Goal: Task Accomplishment & Management: Manage account settings

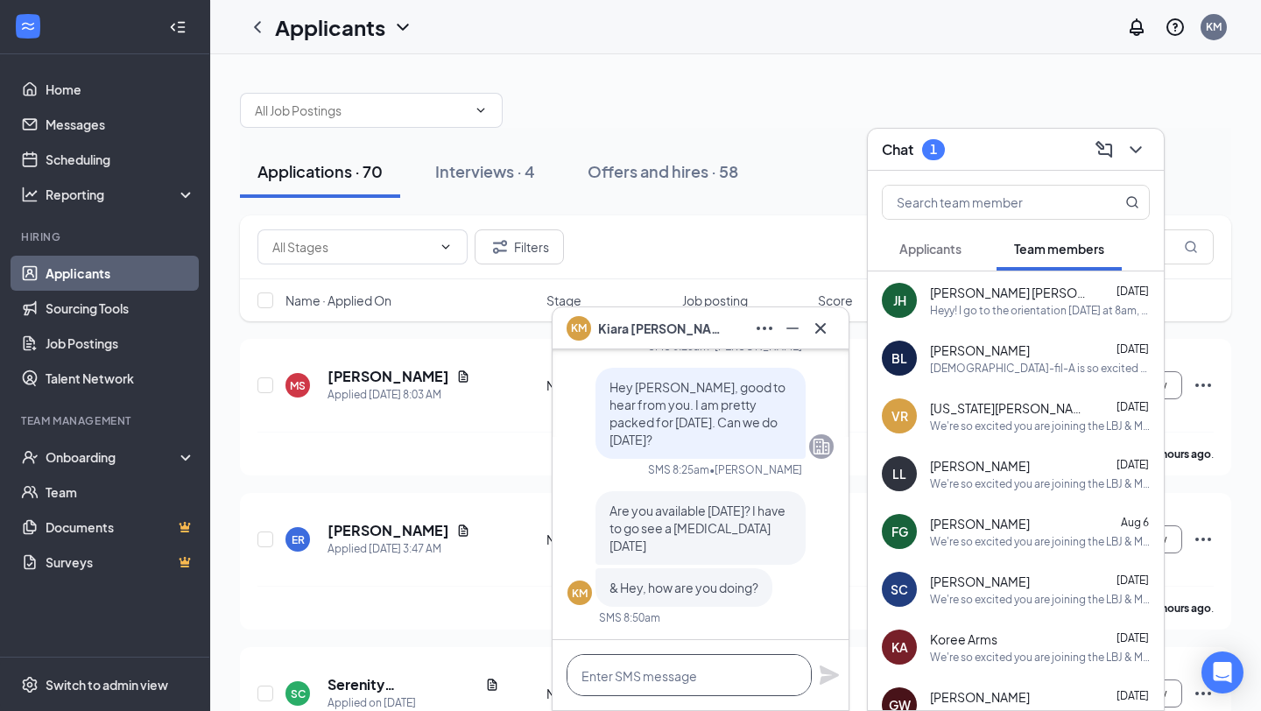
click at [623, 678] on textarea at bounding box center [689, 675] width 245 height 42
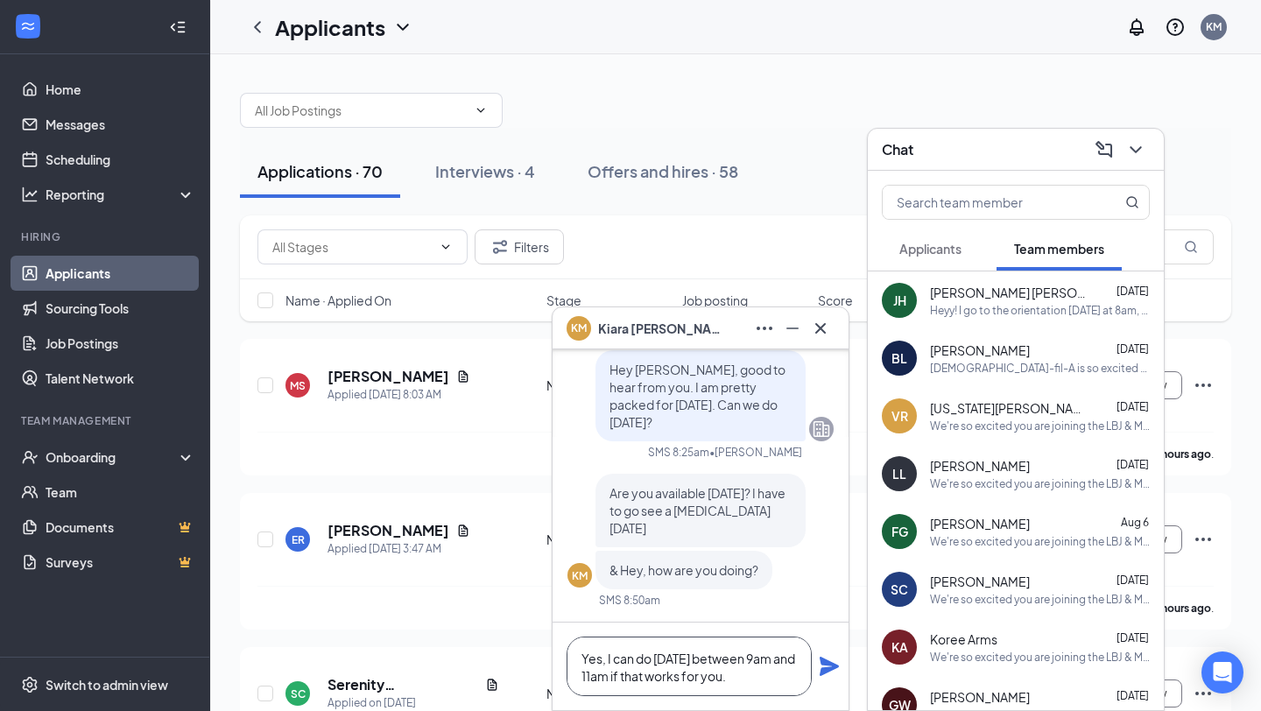
type textarea "Yes, I can do [DATE] between 9am and 11am if that works for you."
click at [830, 665] on icon "Plane" at bounding box center [829, 666] width 19 height 19
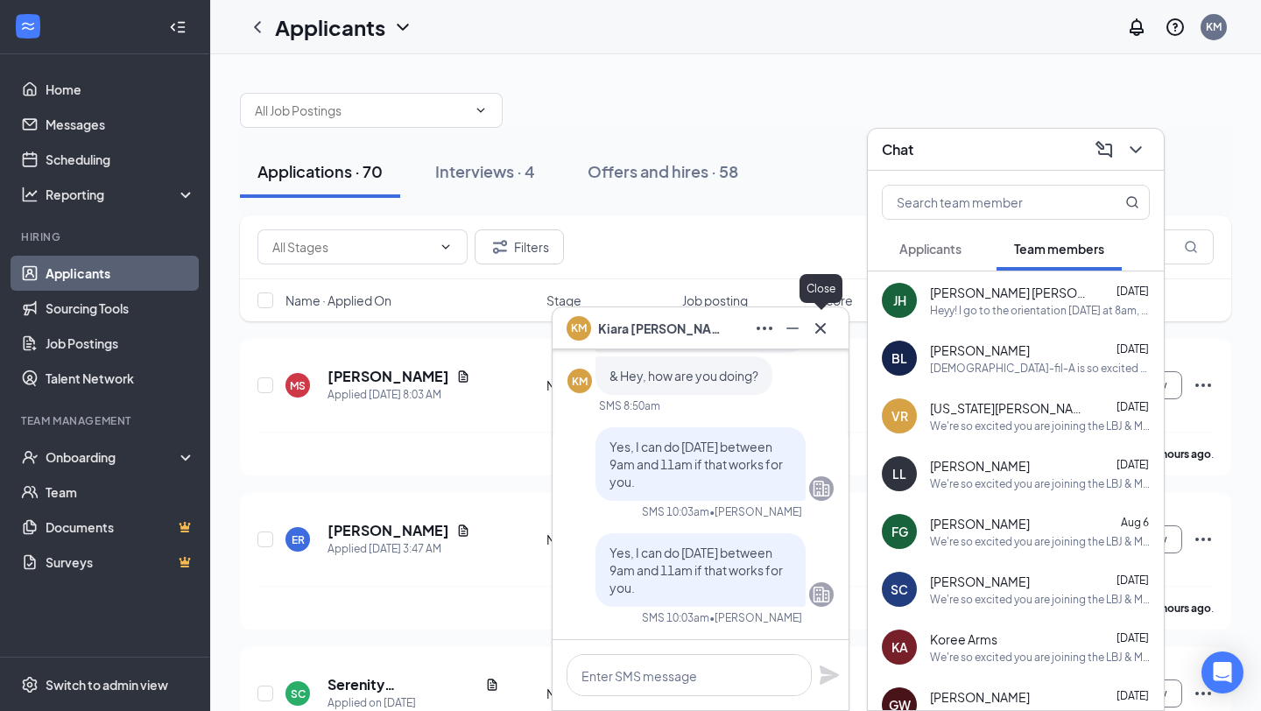
click at [822, 335] on icon "Cross" at bounding box center [820, 328] width 21 height 21
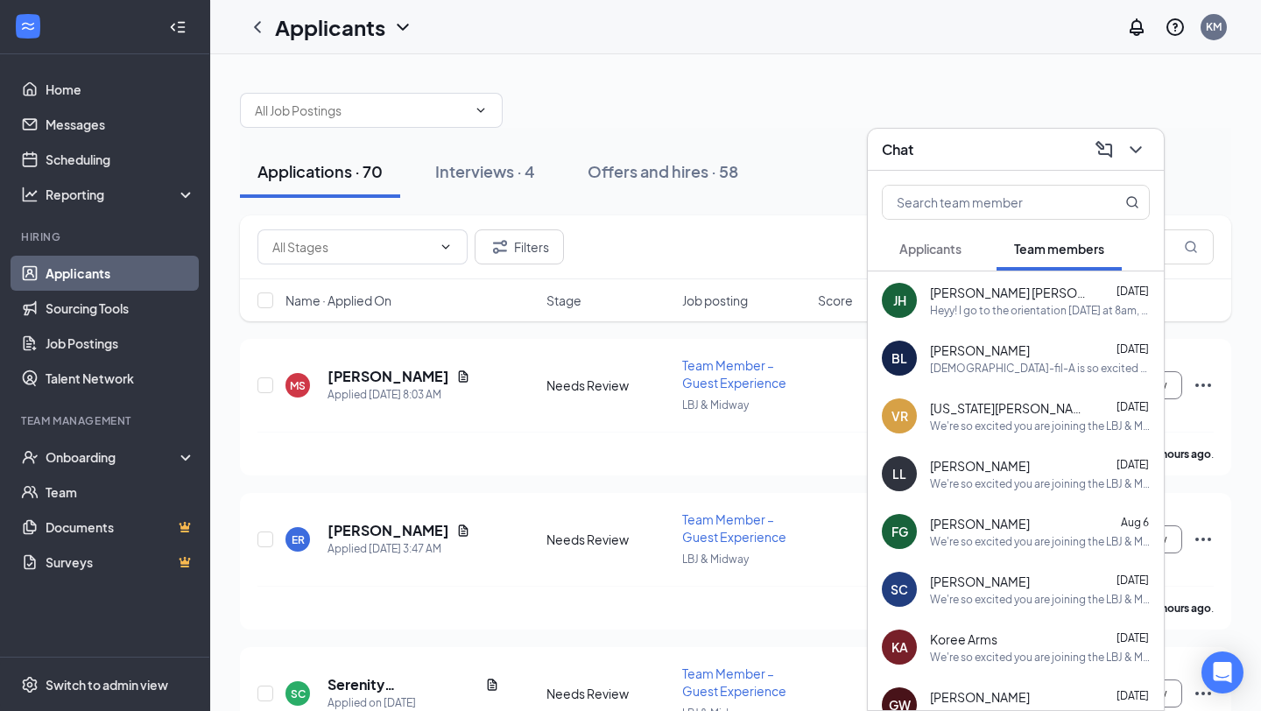
click at [948, 157] on div "Chat" at bounding box center [1016, 149] width 268 height 27
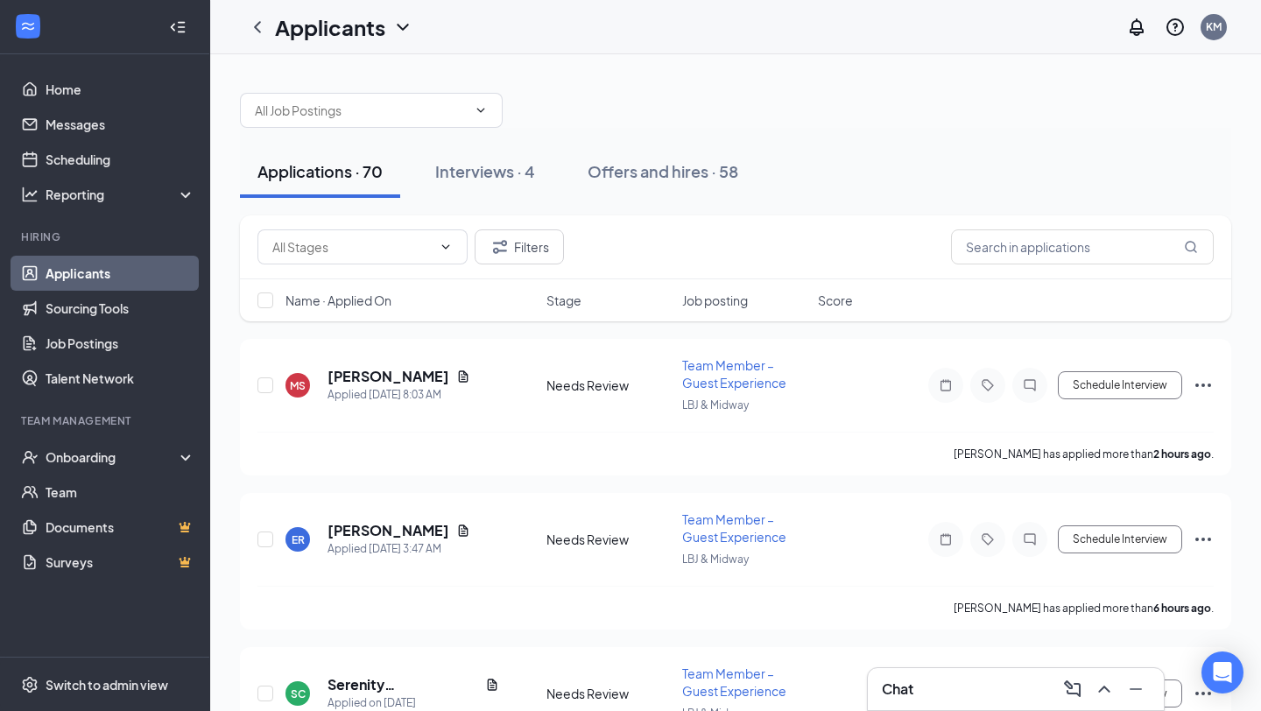
click at [98, 279] on link "Applicants" at bounding box center [121, 273] width 150 height 35
click at [68, 92] on link "Home" at bounding box center [121, 89] width 150 height 35
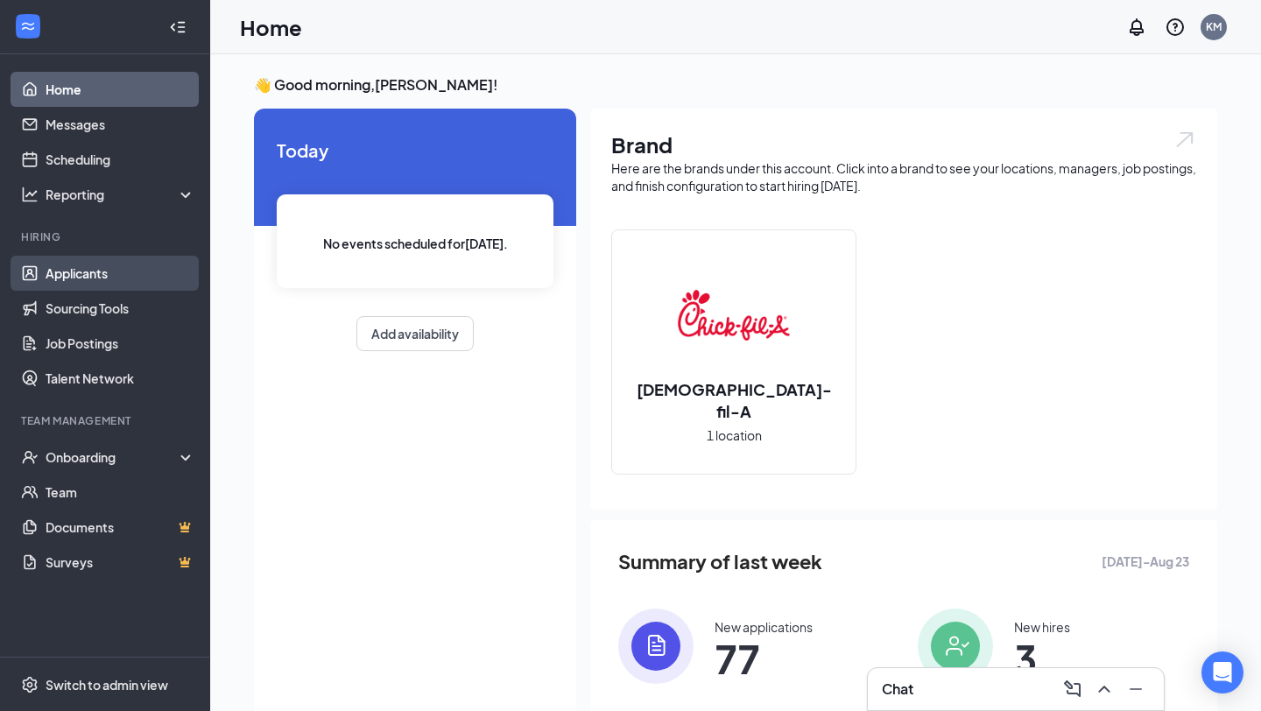
click at [83, 277] on link "Applicants" at bounding box center [121, 273] width 150 height 35
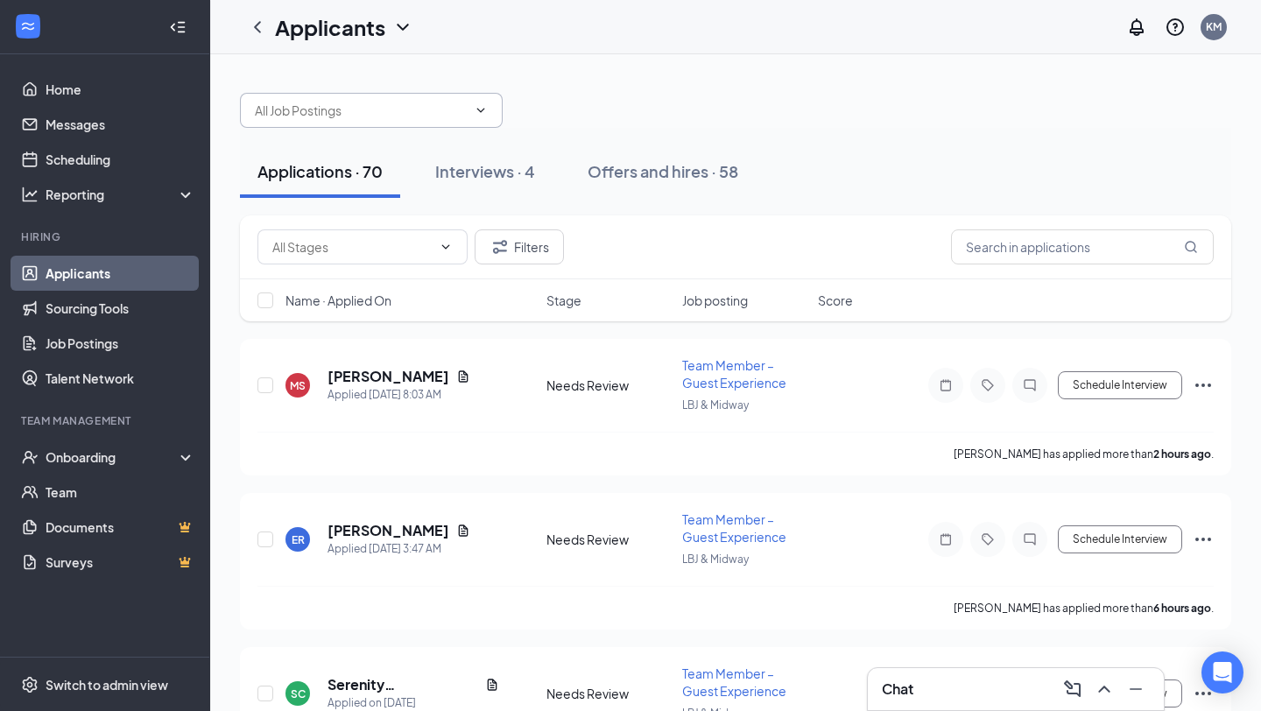
click at [370, 114] on input "text" at bounding box center [361, 110] width 212 height 19
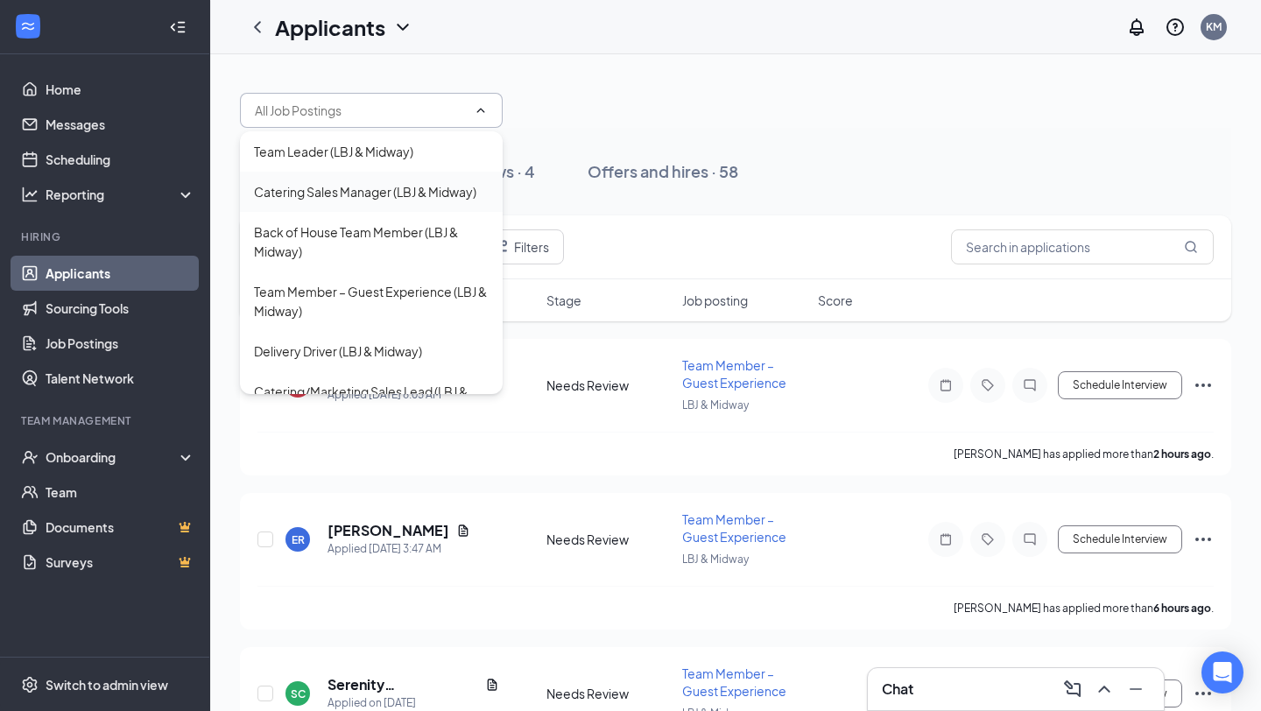
click at [345, 200] on div "Catering Sales Manager (LBJ & Midway)" at bounding box center [365, 191] width 222 height 19
type input "Catering Sales Manager (LBJ & Midway)"
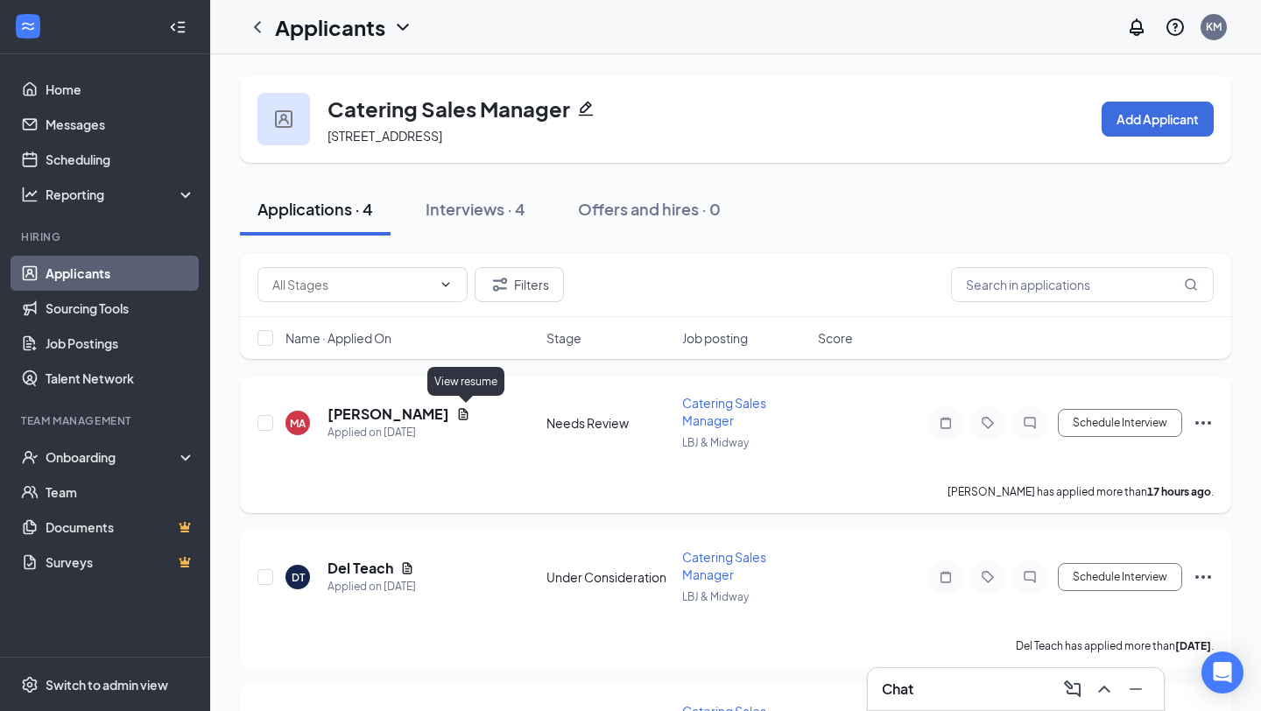
click at [469, 413] on icon "Document" at bounding box center [463, 414] width 14 height 14
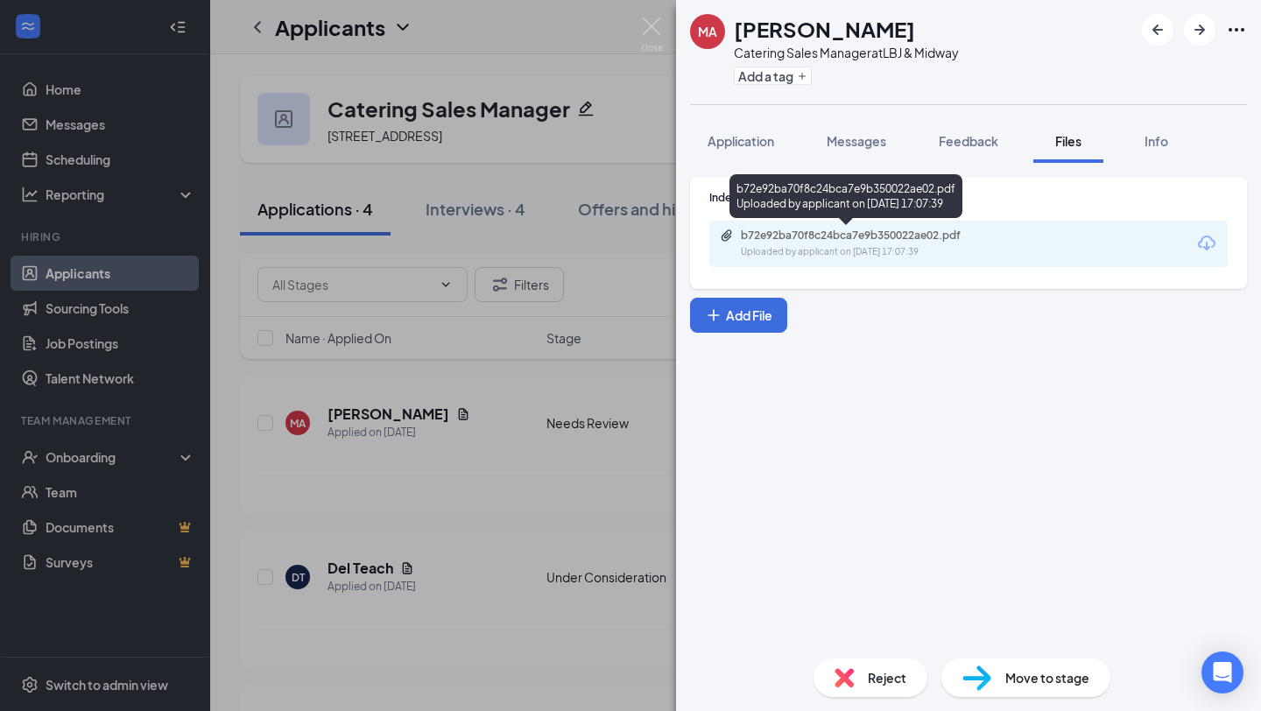
click at [787, 239] on div "b72e92ba70f8c24bca7e9b350022ae02.pdf" at bounding box center [863, 236] width 245 height 14
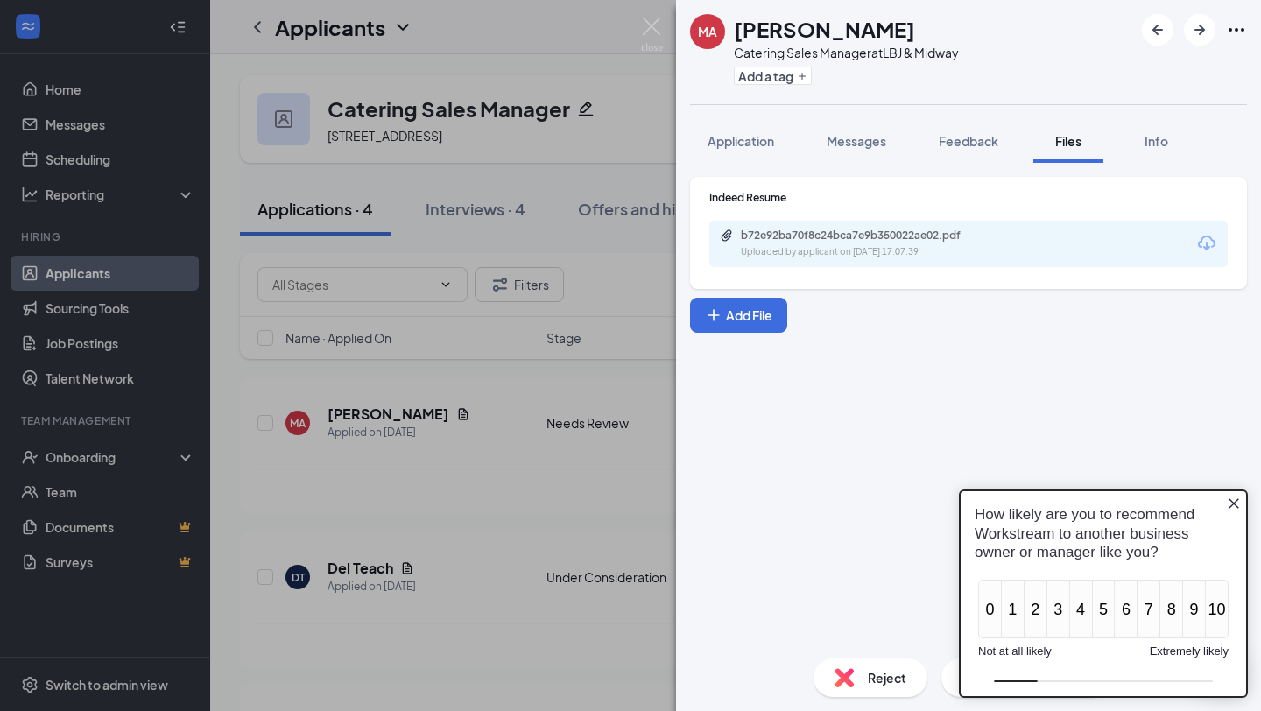
click at [865, 686] on div "Reject" at bounding box center [871, 678] width 114 height 39
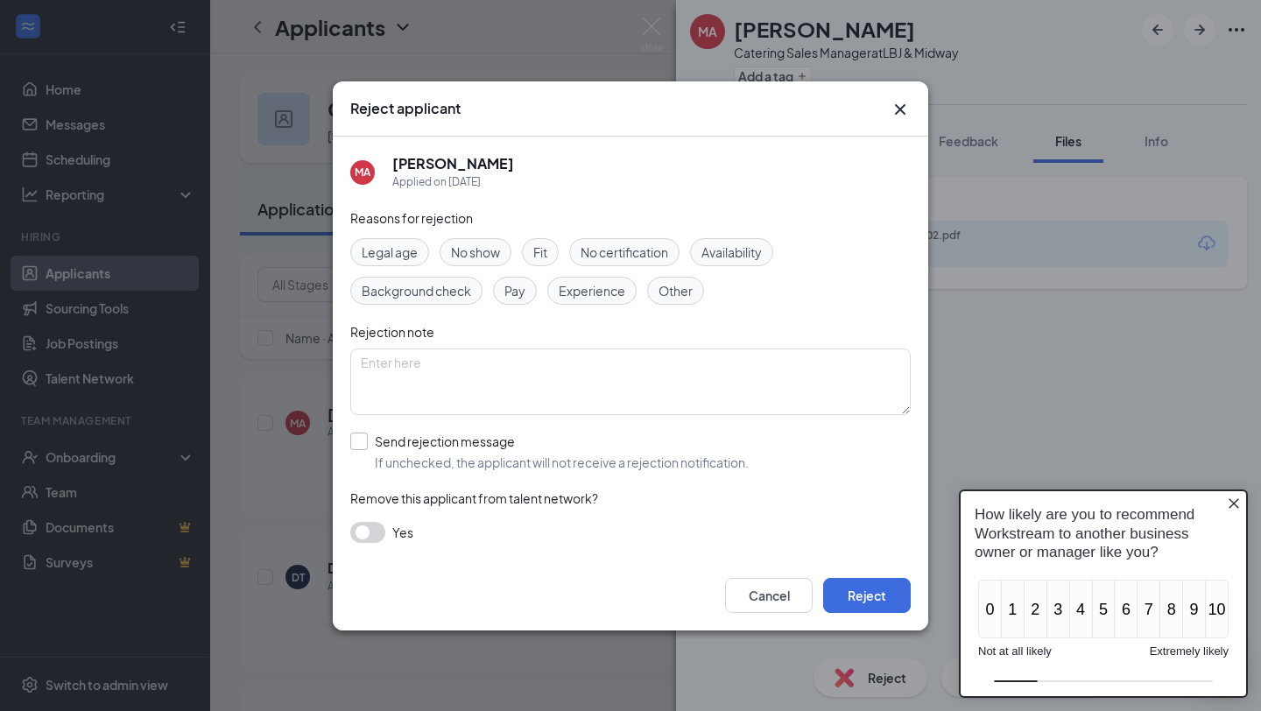
click at [377, 437] on input "Send rejection message If unchecked, the applicant will not receive a rejection…" at bounding box center [549, 452] width 398 height 39
checkbox input "true"
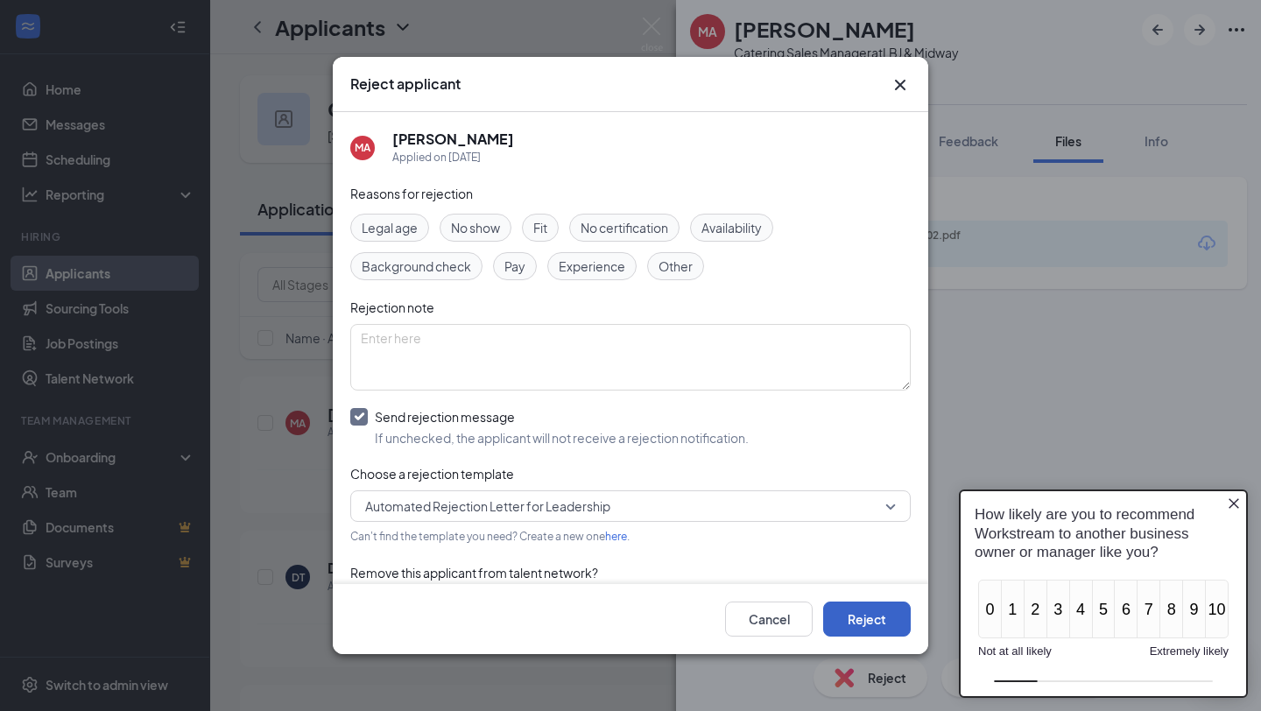
click at [890, 610] on button "Reject" at bounding box center [867, 619] width 88 height 35
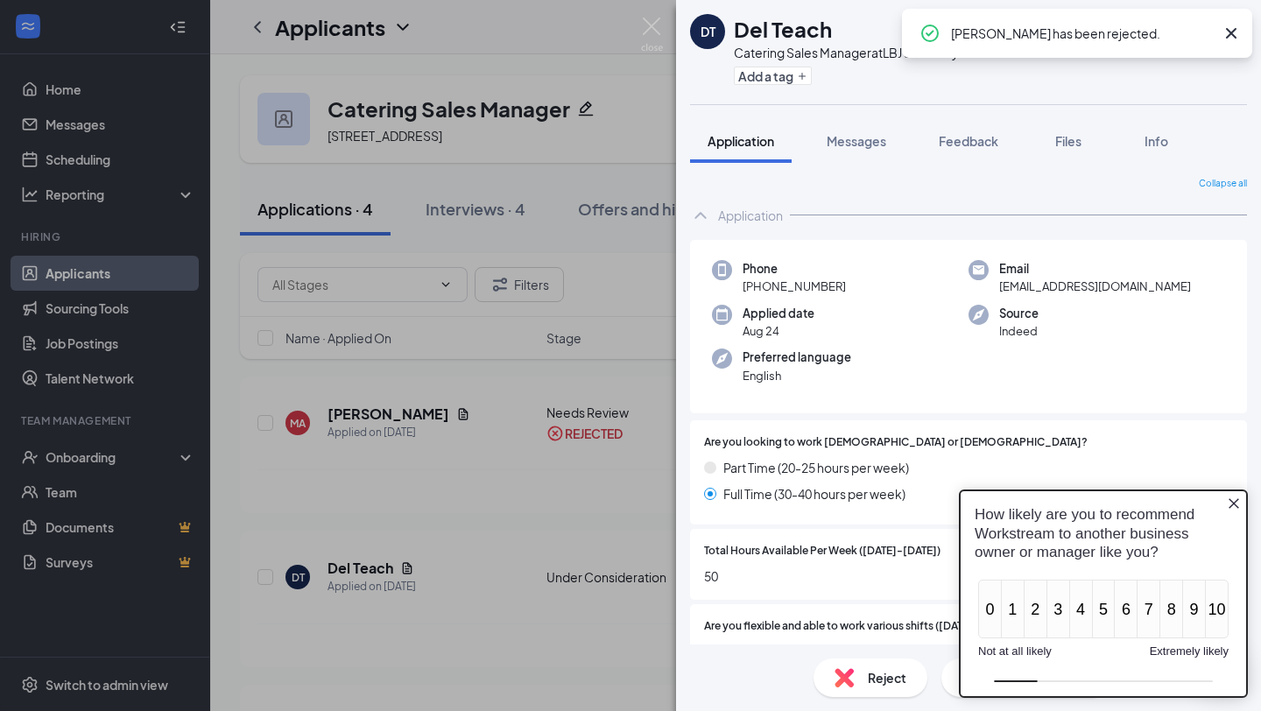
click at [1240, 31] on icon "Cross" at bounding box center [1231, 33] width 21 height 21
click at [1234, 507] on icon "Close button" at bounding box center [1234, 504] width 14 height 14
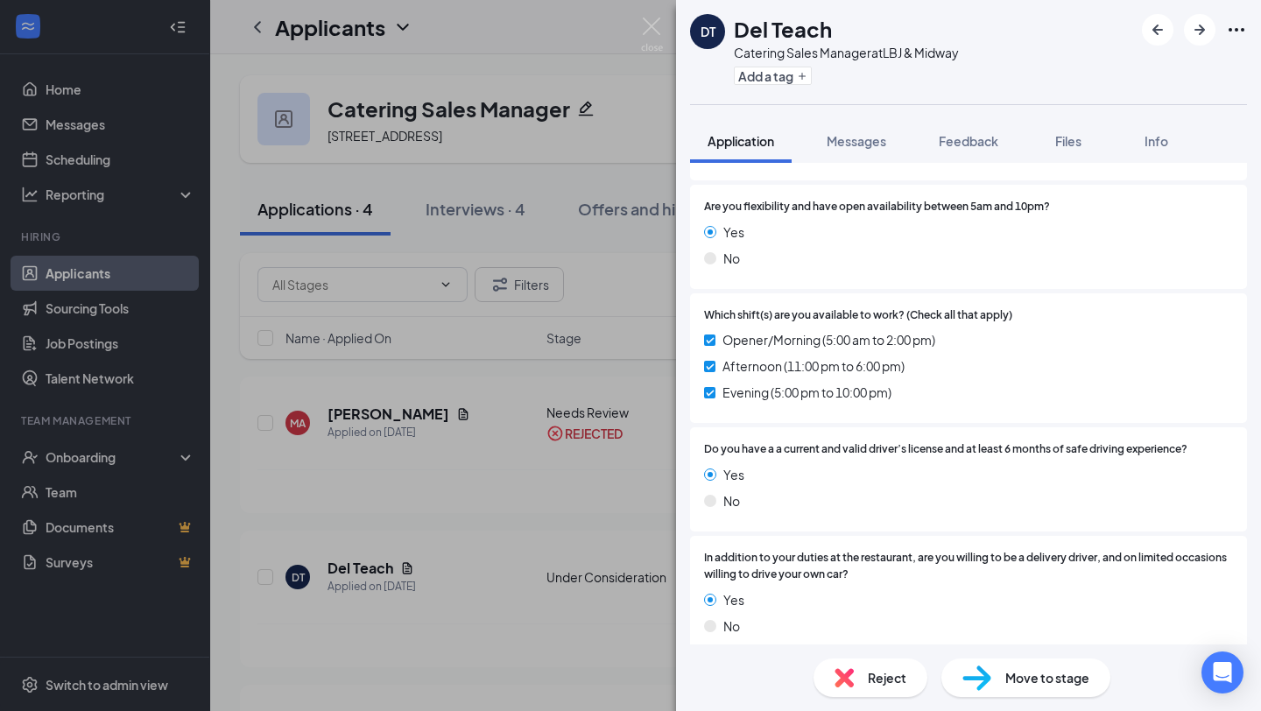
scroll to position [684, 0]
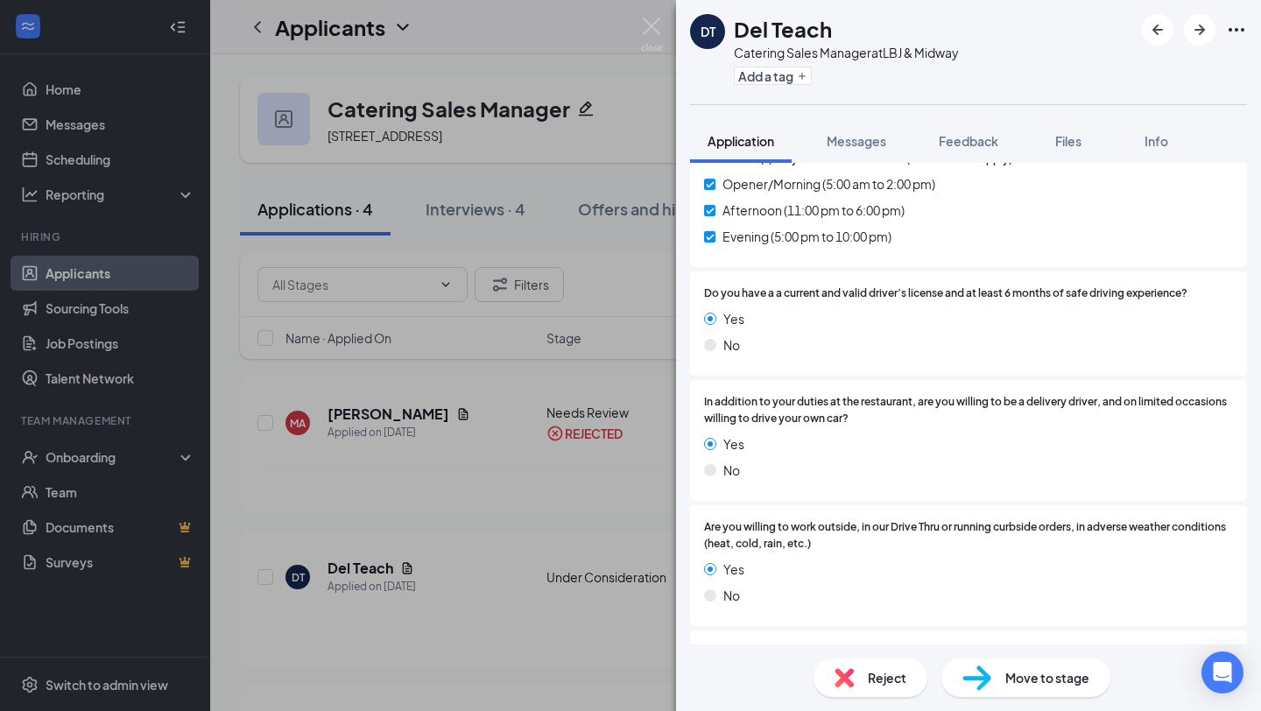
click at [468, 534] on div "DT Del Teach Catering Sales Manager at LBJ & Midway Add a tag Application Messa…" at bounding box center [630, 355] width 1261 height 711
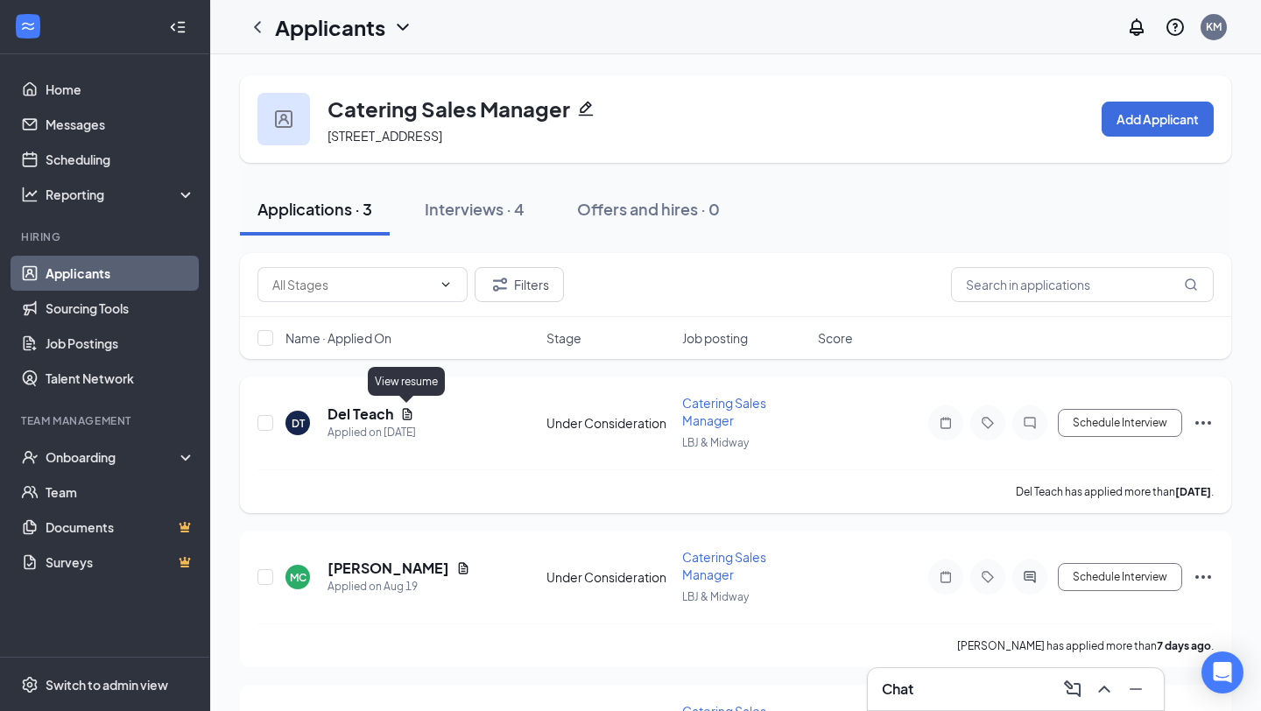
scroll to position [39, 0]
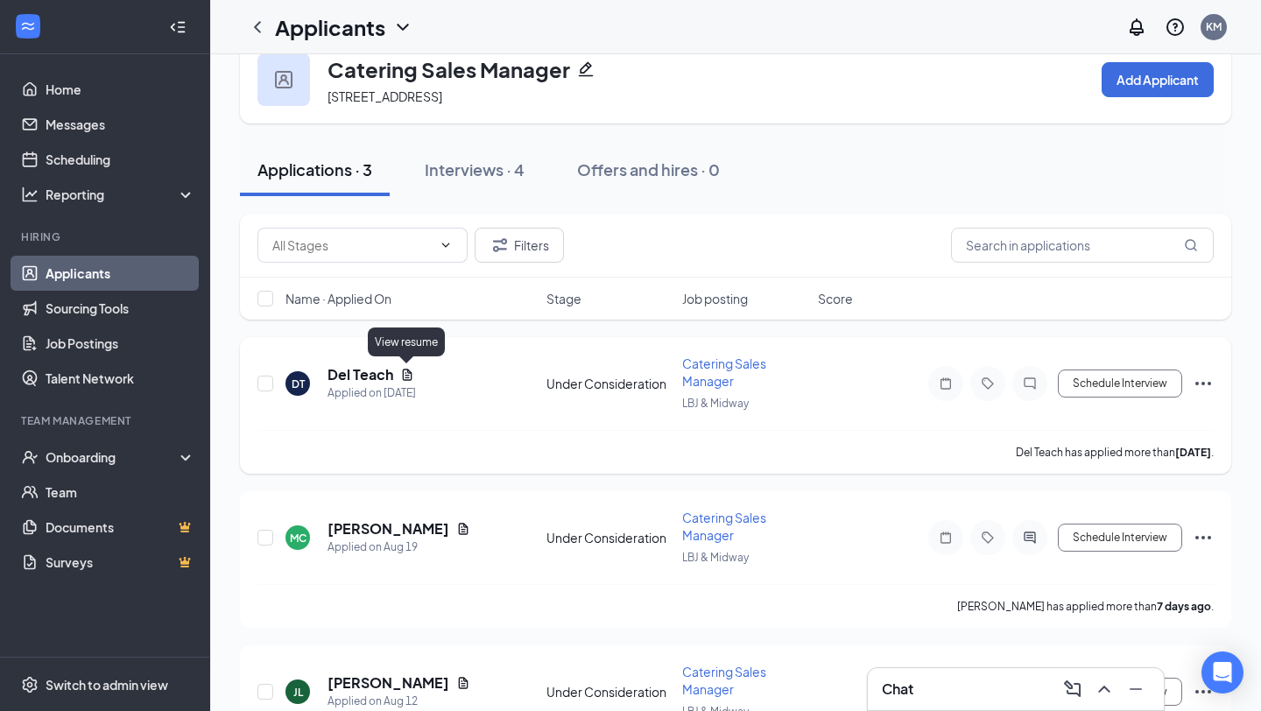
click at [406, 370] on icon "Document" at bounding box center [407, 375] width 14 height 14
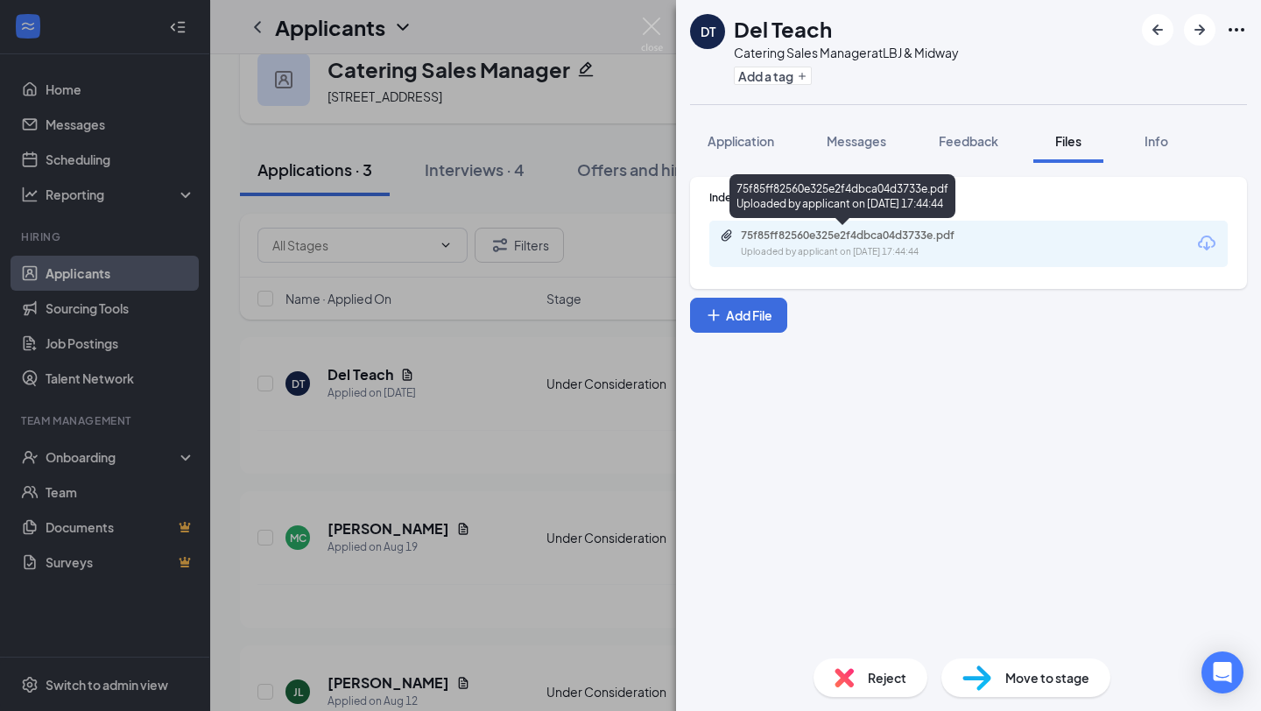
click at [868, 242] on div "75f85ff82560e325e2f4dbca04d3733e.pdf" at bounding box center [863, 236] width 245 height 14
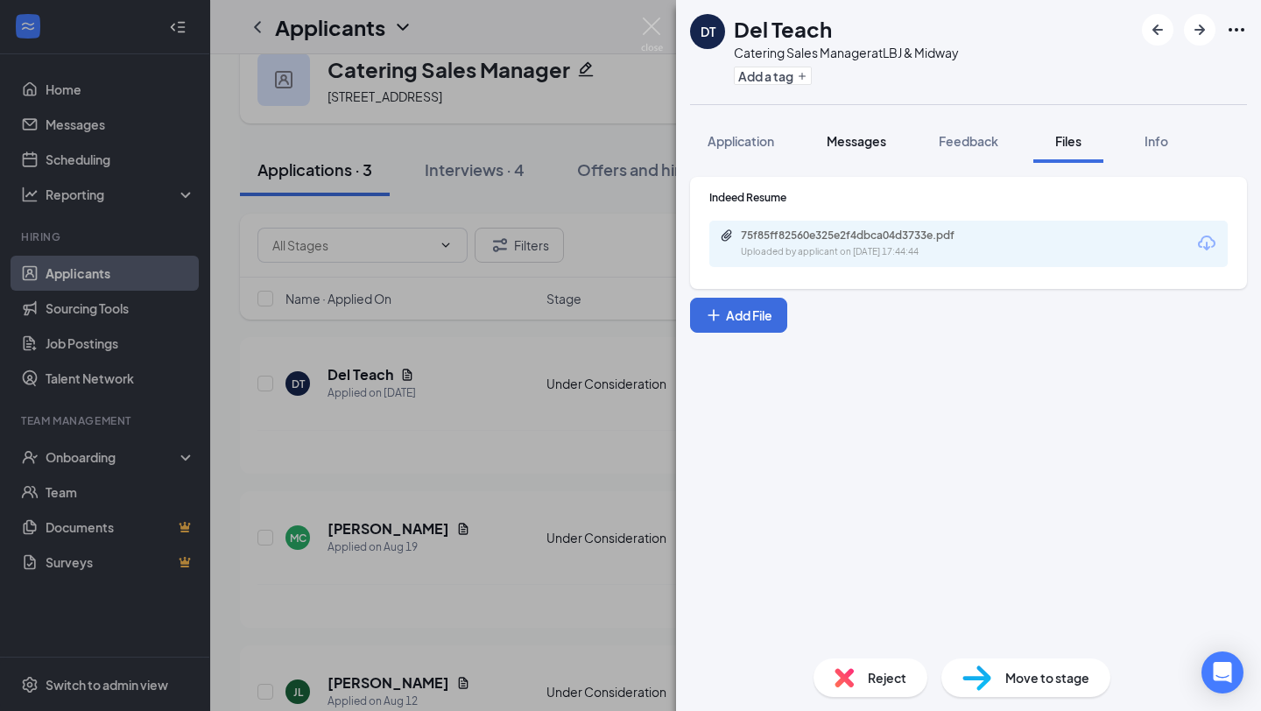
click at [848, 149] on div "Messages" at bounding box center [857, 141] width 60 height 18
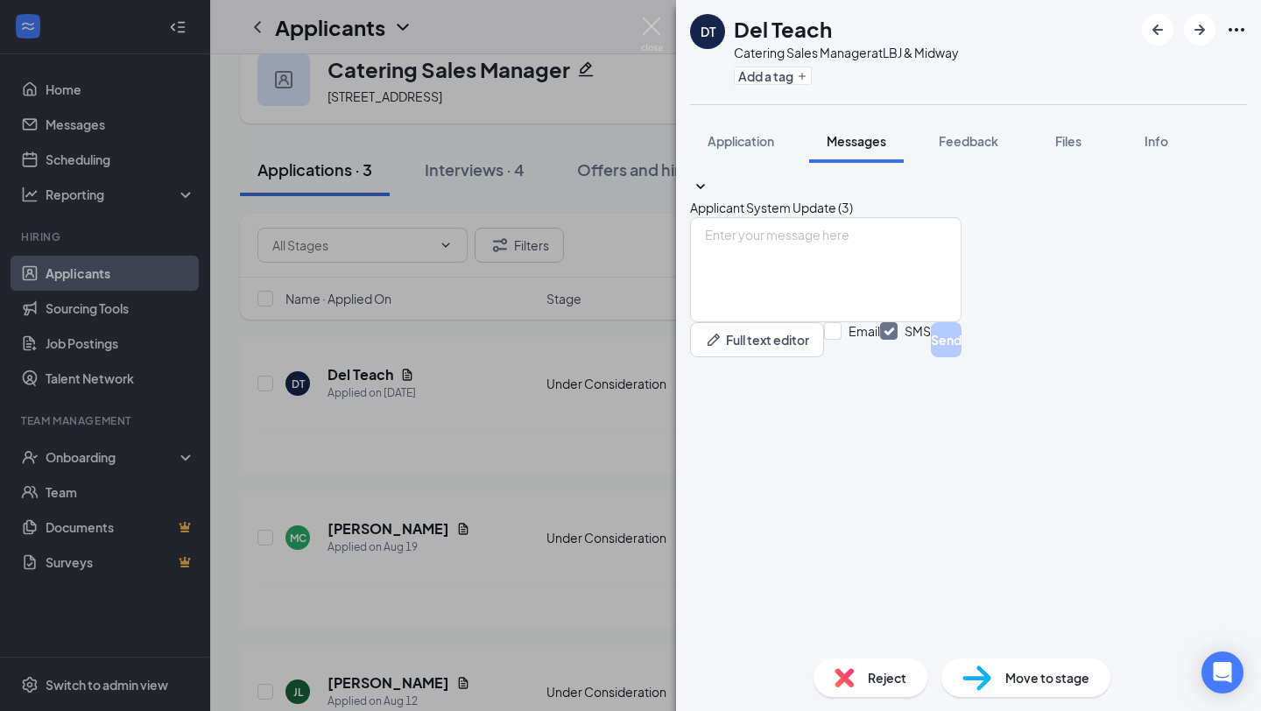
click at [899, 680] on span "Reject" at bounding box center [887, 677] width 39 height 19
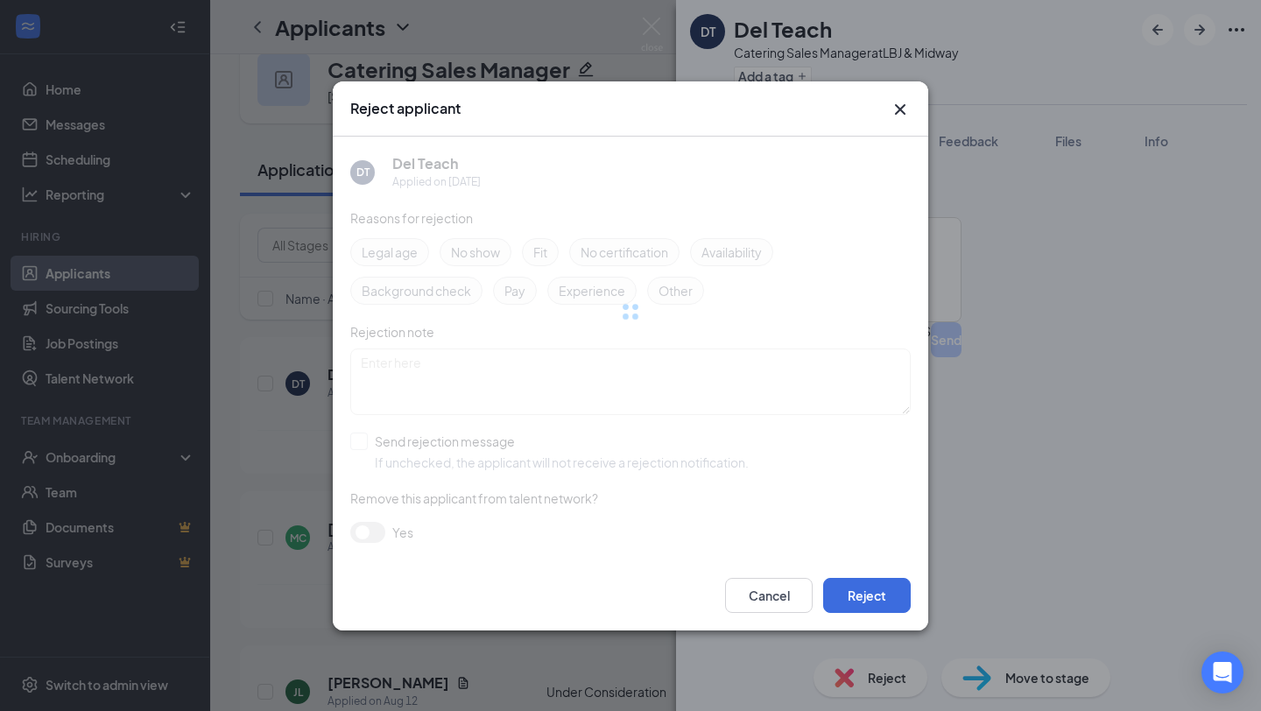
click at [424, 439] on div at bounding box center [630, 312] width 561 height 350
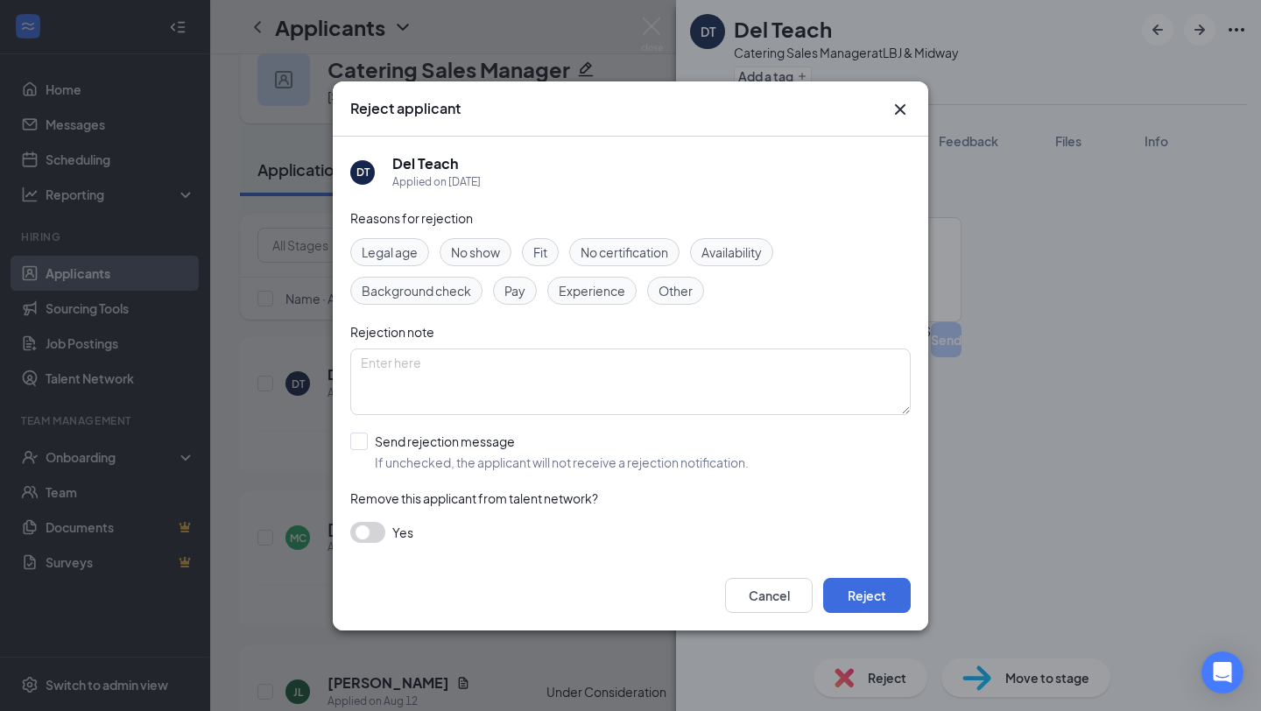
click at [369, 428] on div "Reasons for rejection Legal age No show Fit No certification Availability Backg…" at bounding box center [630, 384] width 561 height 352
click at [366, 436] on input "Send rejection message If unchecked, the applicant will not receive a rejection…" at bounding box center [549, 452] width 398 height 39
checkbox input "true"
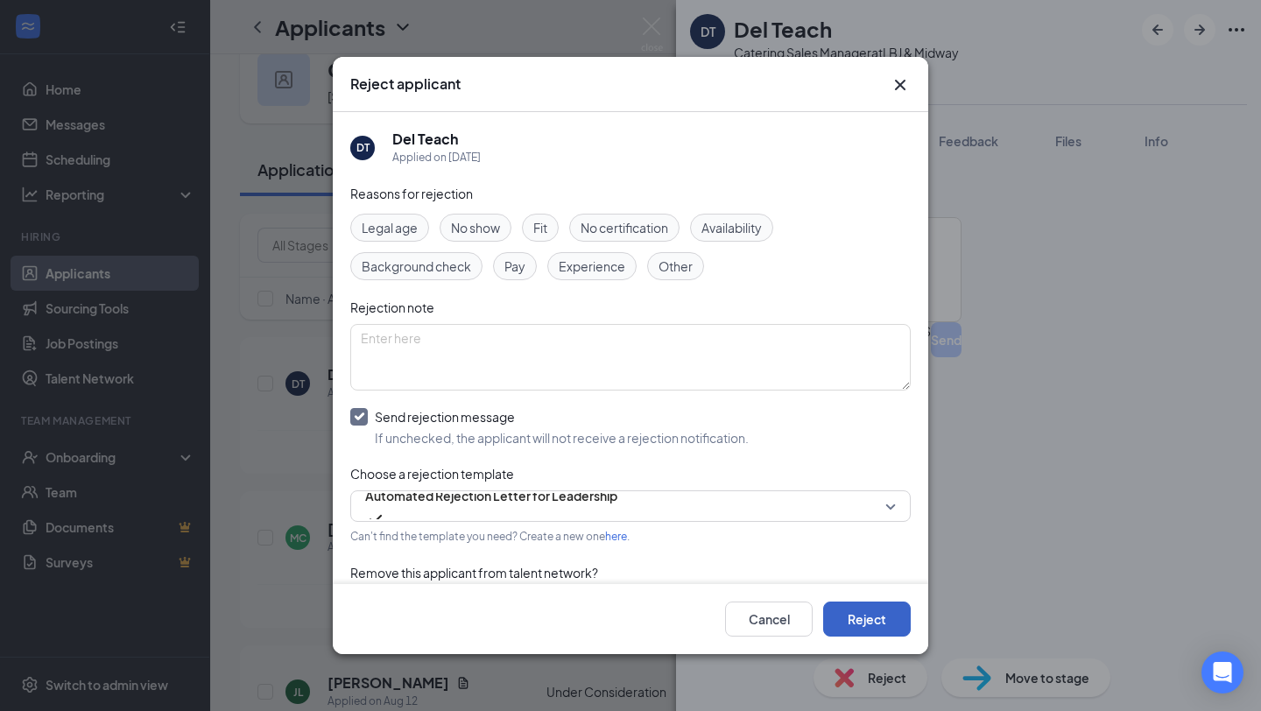
click at [868, 616] on button "Reject" at bounding box center [867, 619] width 88 height 35
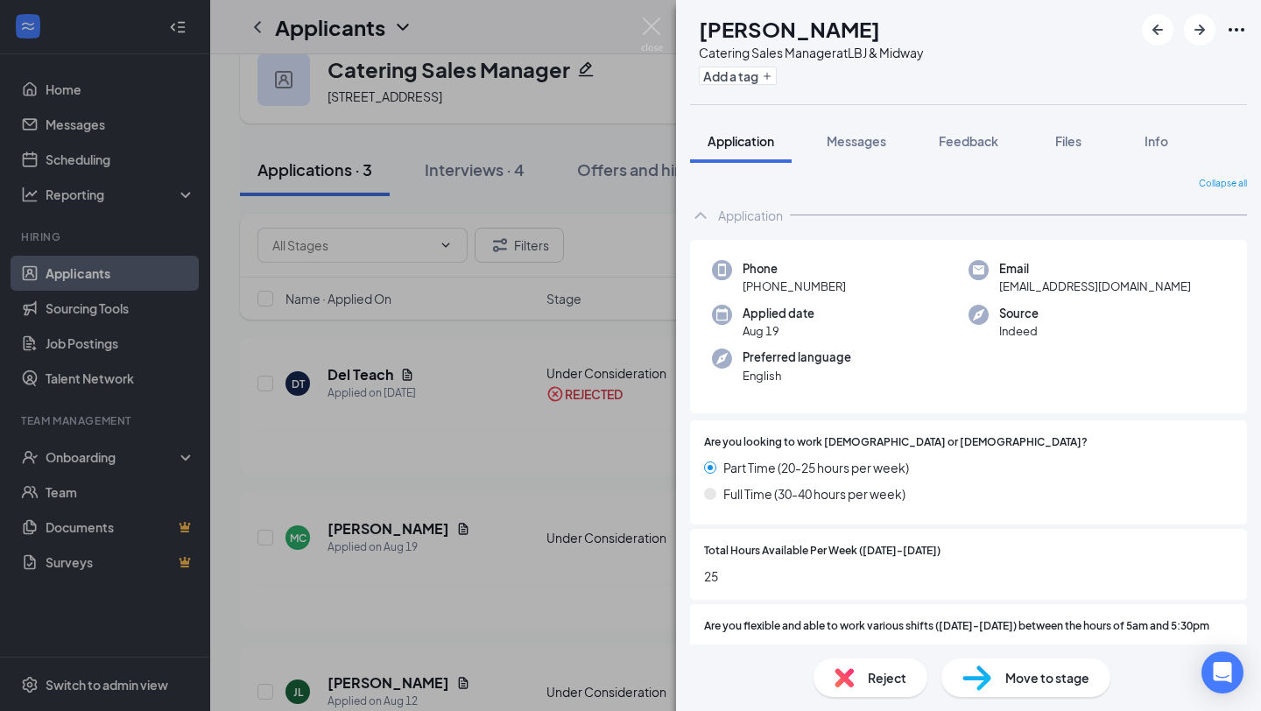
click at [1045, 165] on div "Collapse all Application Phone [PHONE_NUMBER] Email [EMAIL_ADDRESS][DOMAIN_NAME…" at bounding box center [968, 404] width 585 height 482
click at [1047, 149] on button "Files" at bounding box center [1068, 141] width 70 height 44
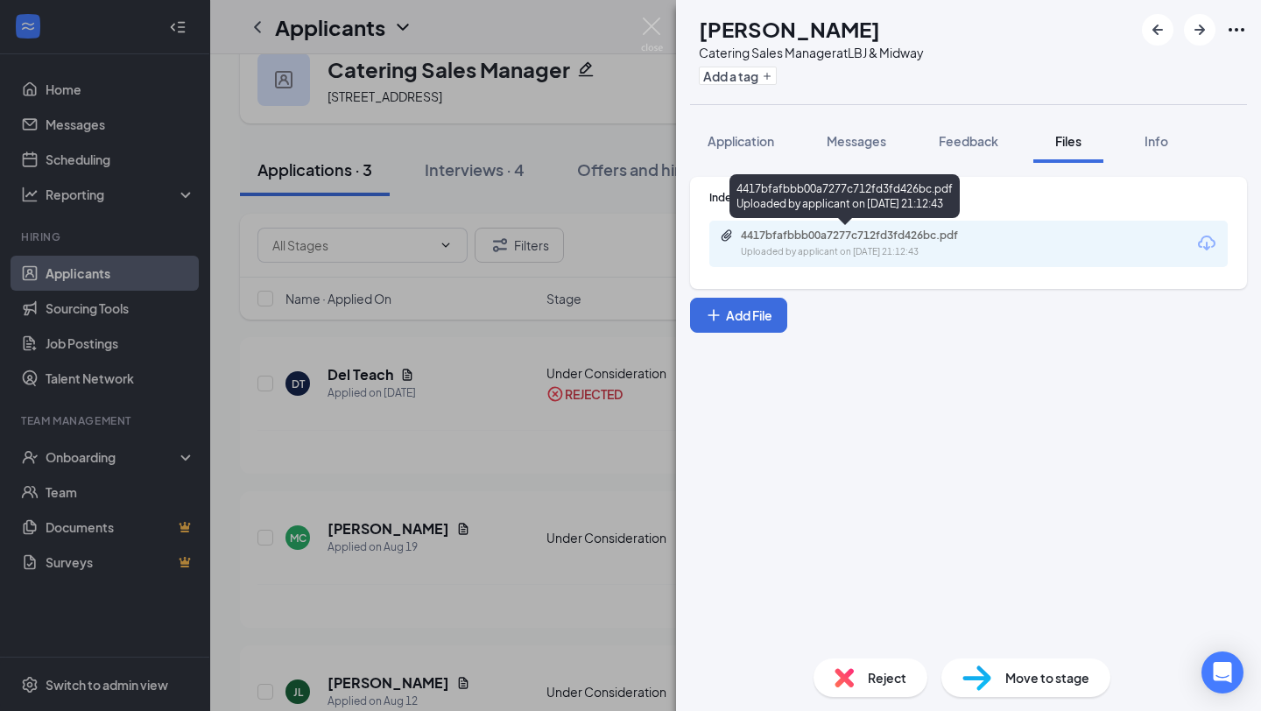
click at [894, 235] on div "4417bfafbbb00a7277c712fd3fd426bc.pdf" at bounding box center [863, 236] width 245 height 14
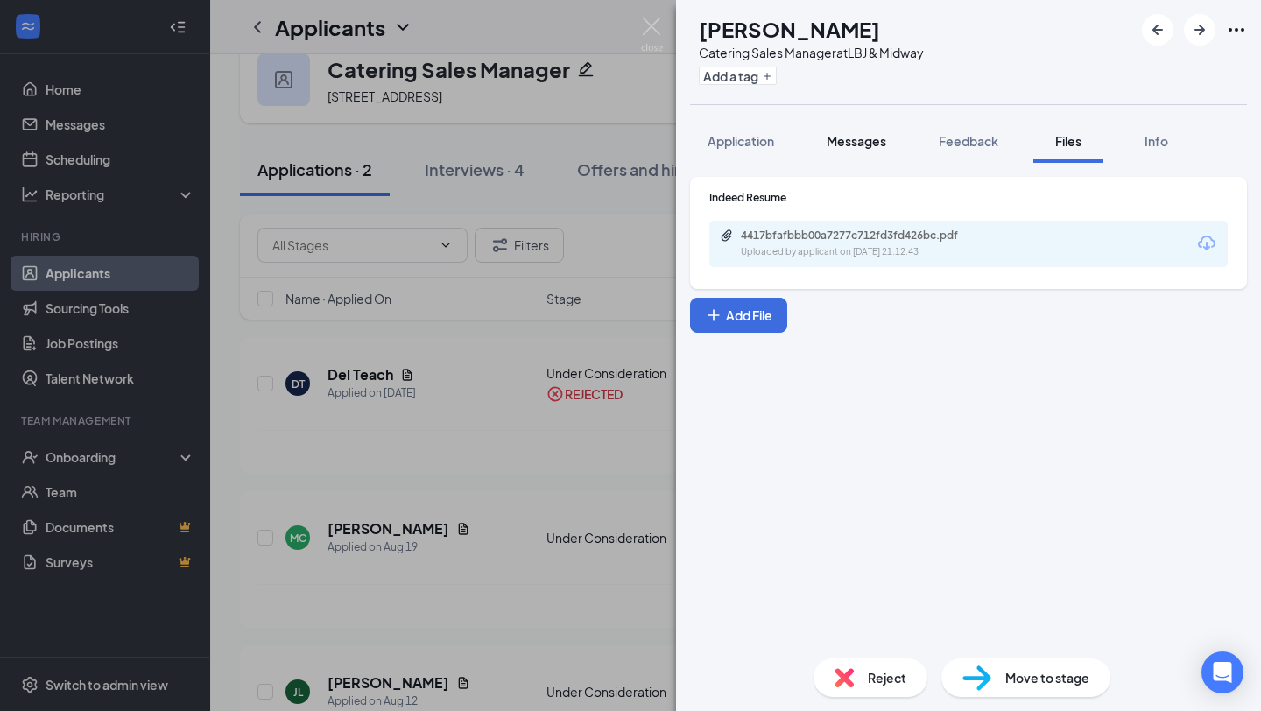
click at [841, 158] on button "Messages" at bounding box center [856, 141] width 95 height 44
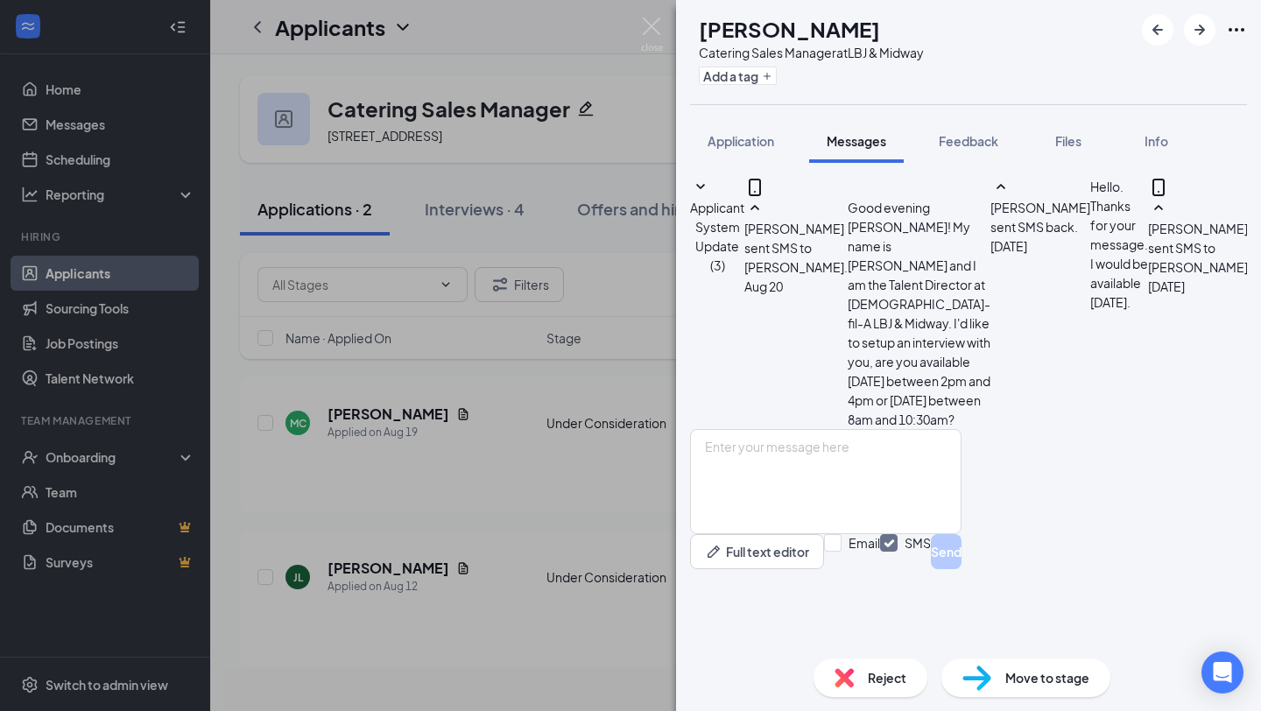
scroll to position [630, 0]
click at [656, 32] on img at bounding box center [652, 35] width 22 height 34
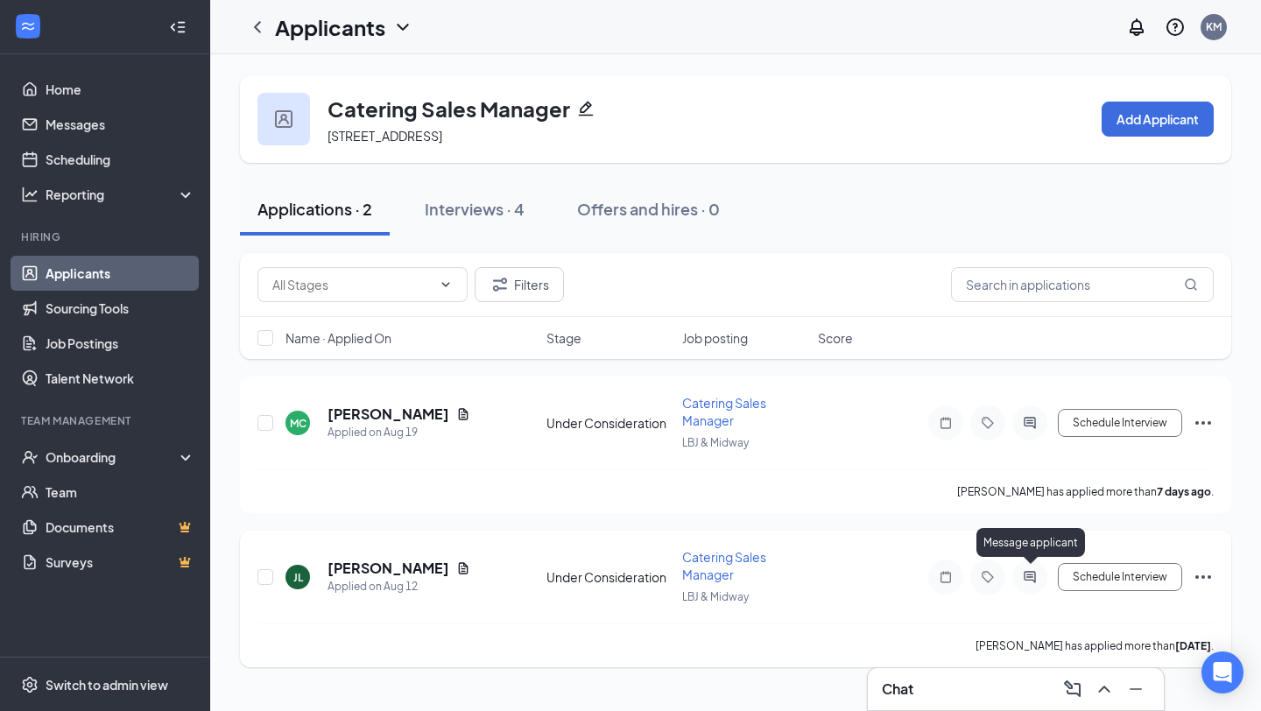
click at [1039, 580] on icon "ActiveChat" at bounding box center [1029, 577] width 21 height 14
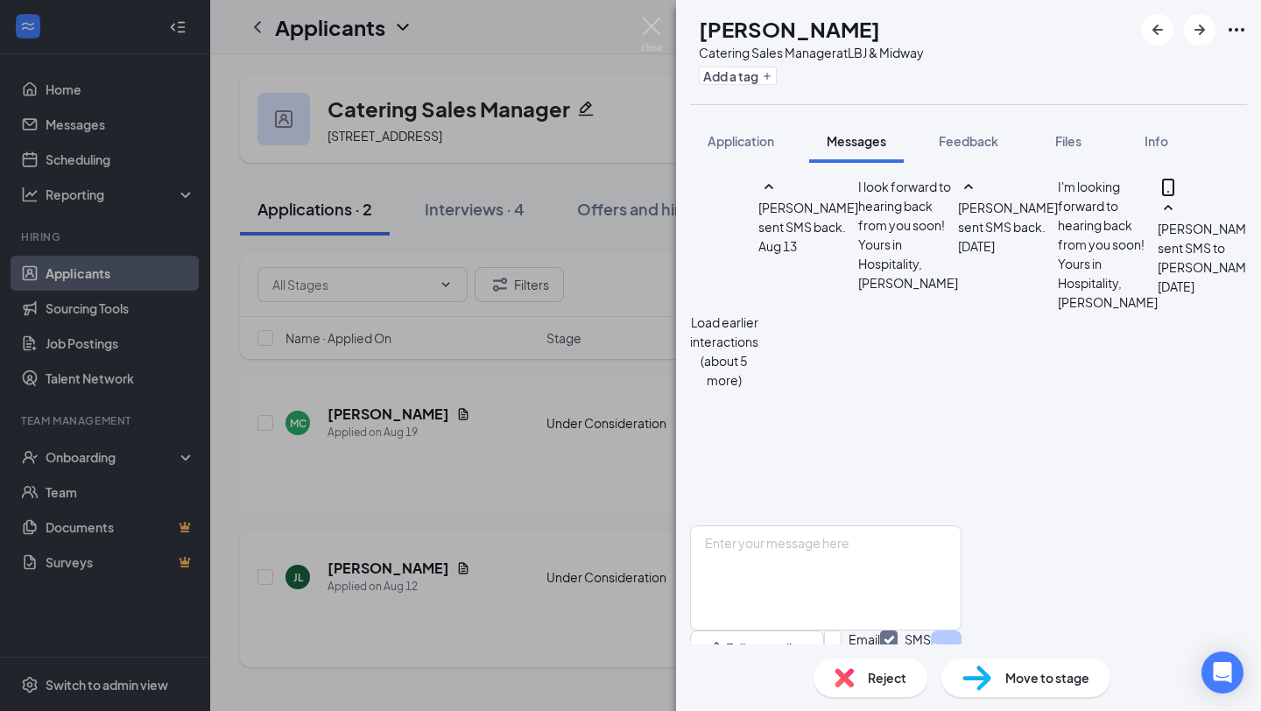
scroll to position [1099, 0]
click at [853, 693] on div "Reject" at bounding box center [871, 678] width 114 height 39
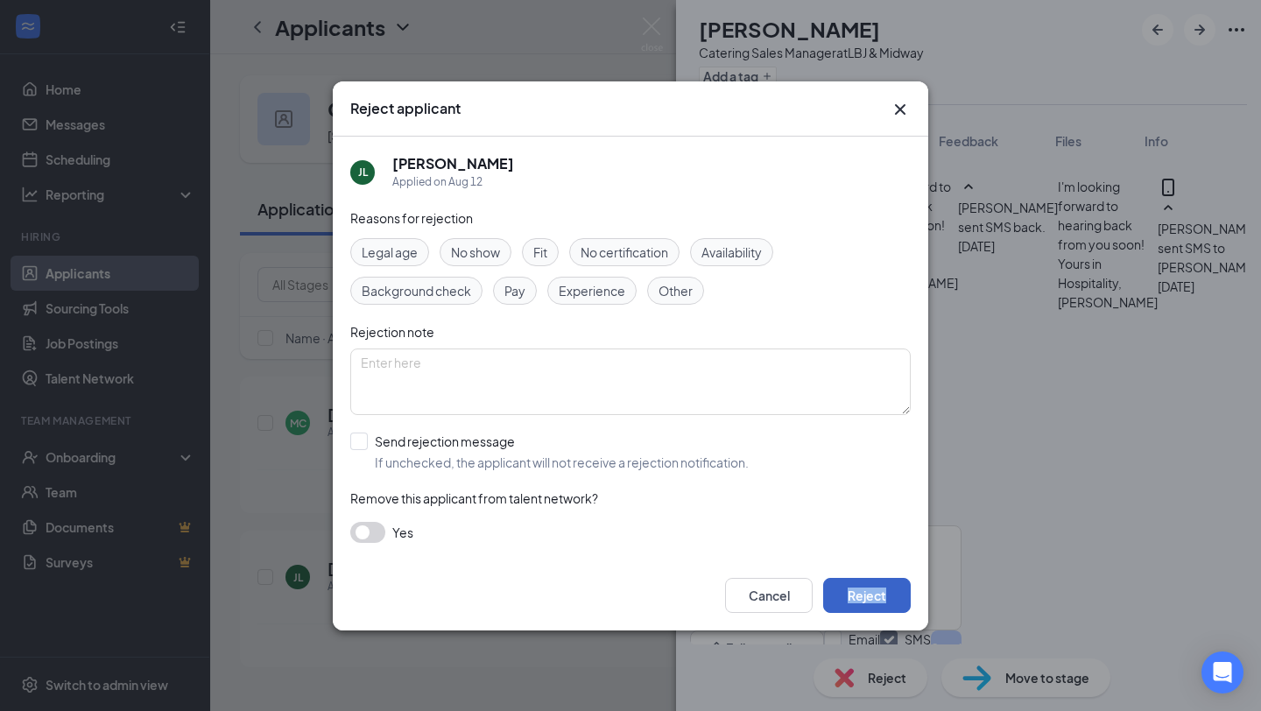
click at [854, 602] on button "Reject" at bounding box center [867, 595] width 88 height 35
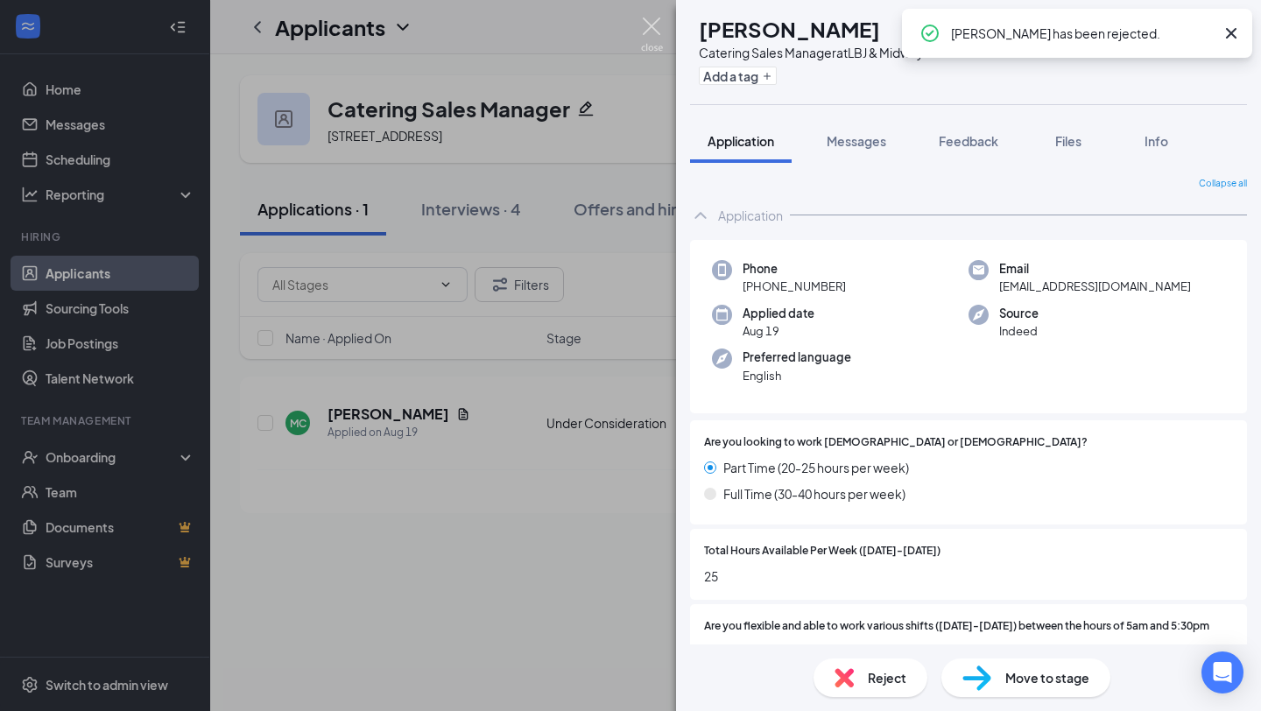
click at [644, 39] on img at bounding box center [652, 35] width 22 height 34
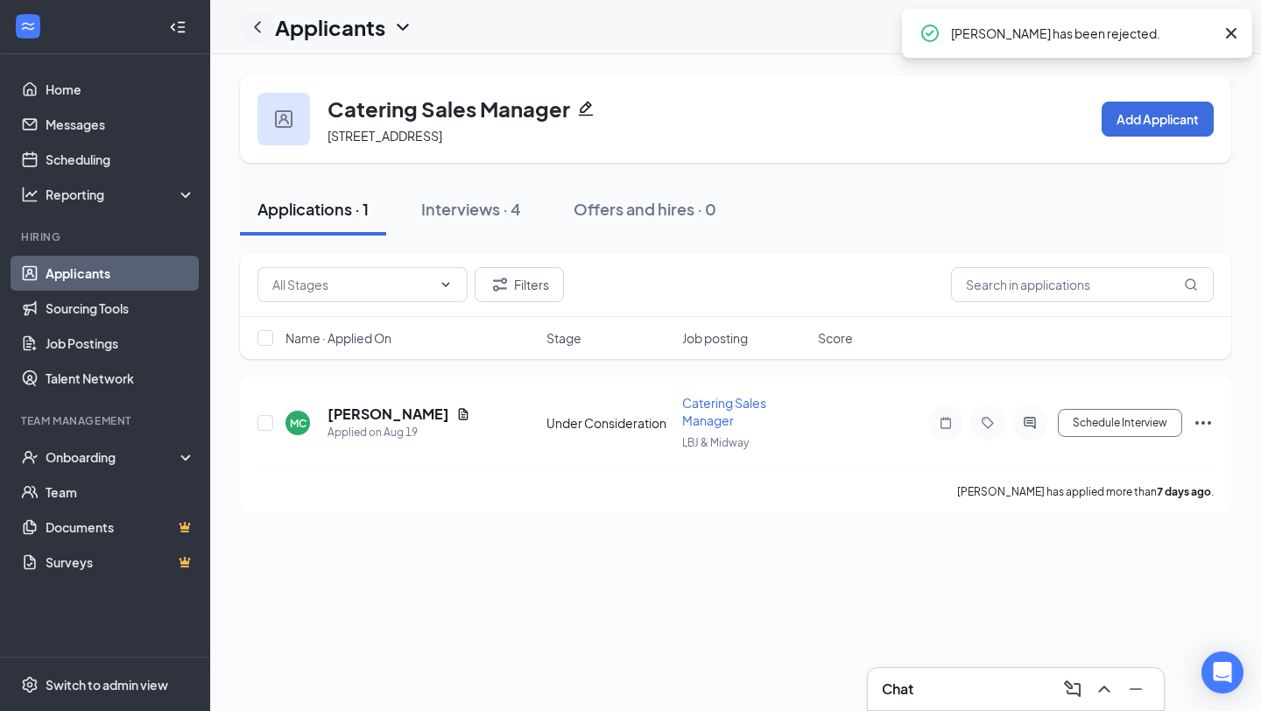
click at [256, 35] on icon "ChevronLeft" at bounding box center [257, 27] width 21 height 21
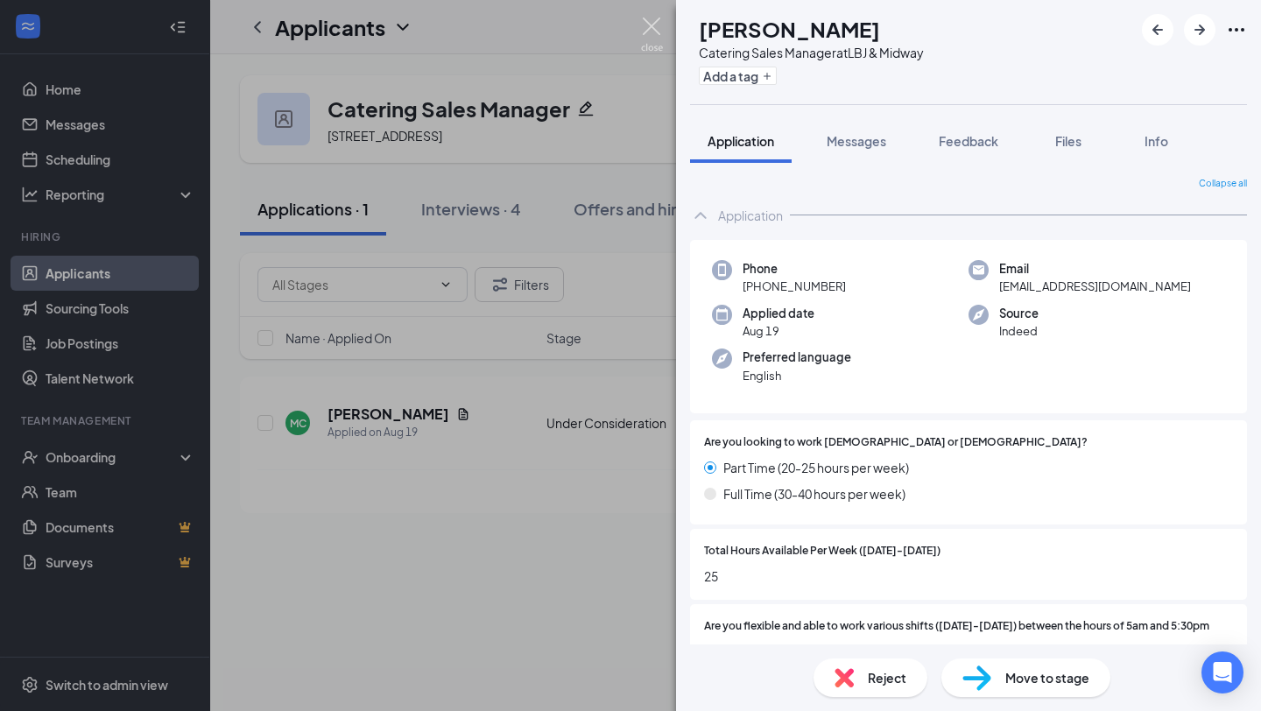
click at [649, 35] on img at bounding box center [652, 35] width 22 height 34
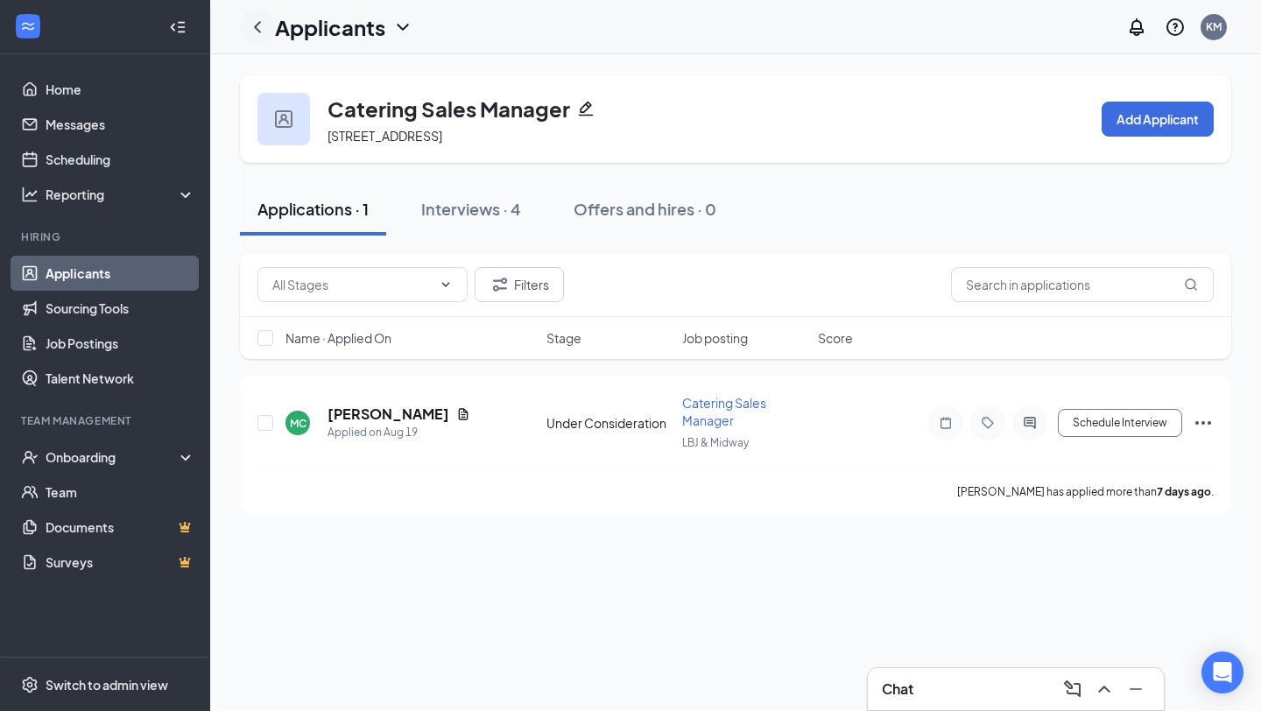
click at [257, 27] on icon "ChevronLeft" at bounding box center [257, 27] width 21 height 21
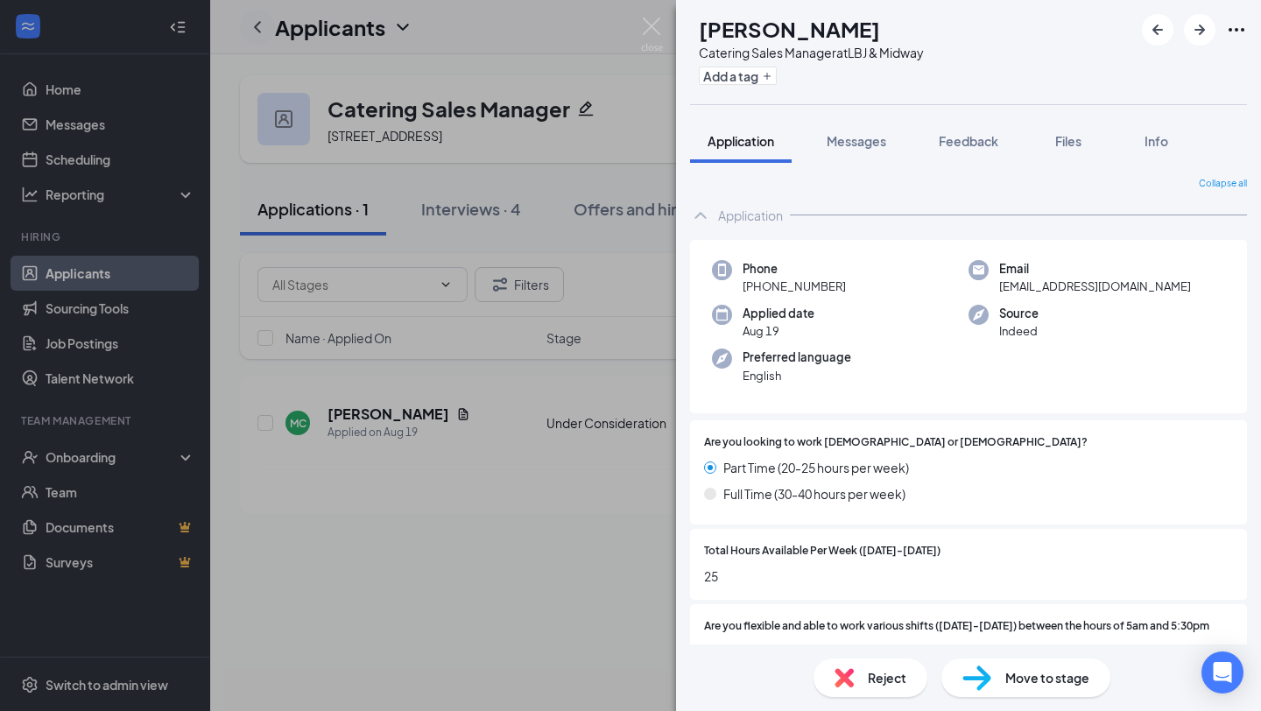
click at [257, 27] on div "MC [PERSON_NAME] Catering Sales Manager at LBJ & Midway Add a tag Application M…" at bounding box center [630, 355] width 1261 height 711
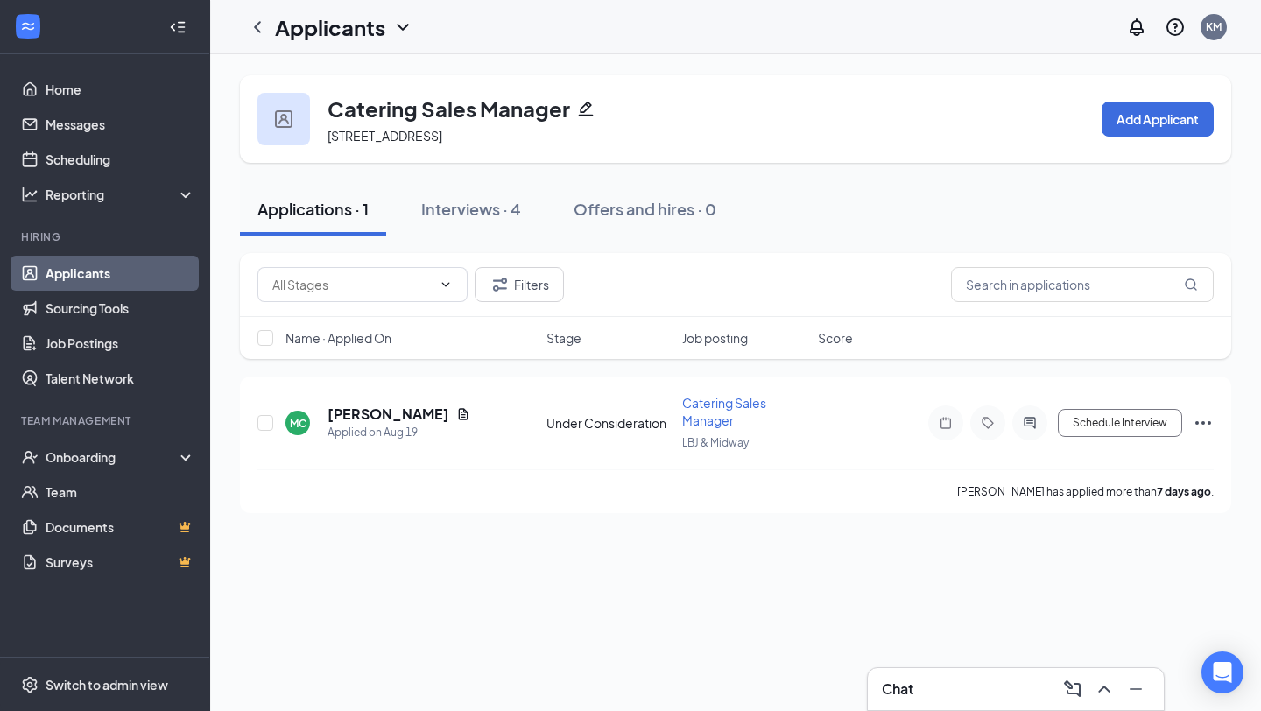
click at [67, 278] on link "Applicants" at bounding box center [121, 273] width 150 height 35
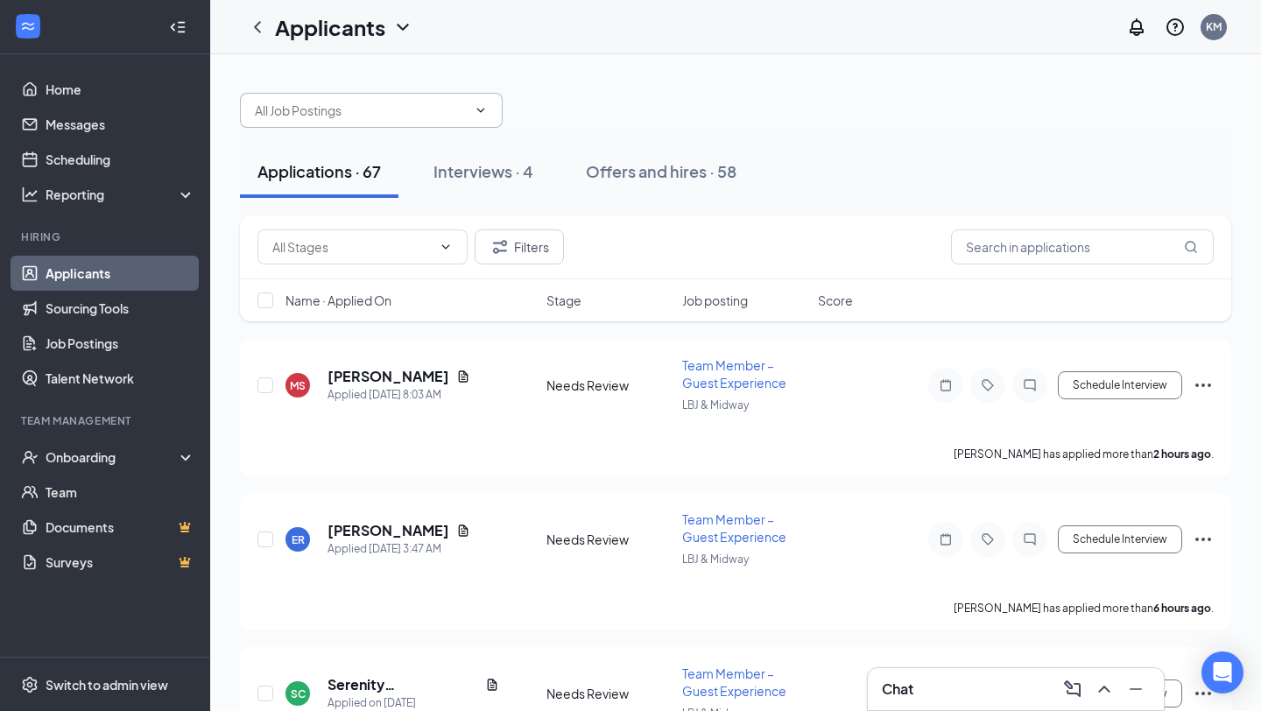
click at [436, 114] on input "text" at bounding box center [361, 110] width 212 height 19
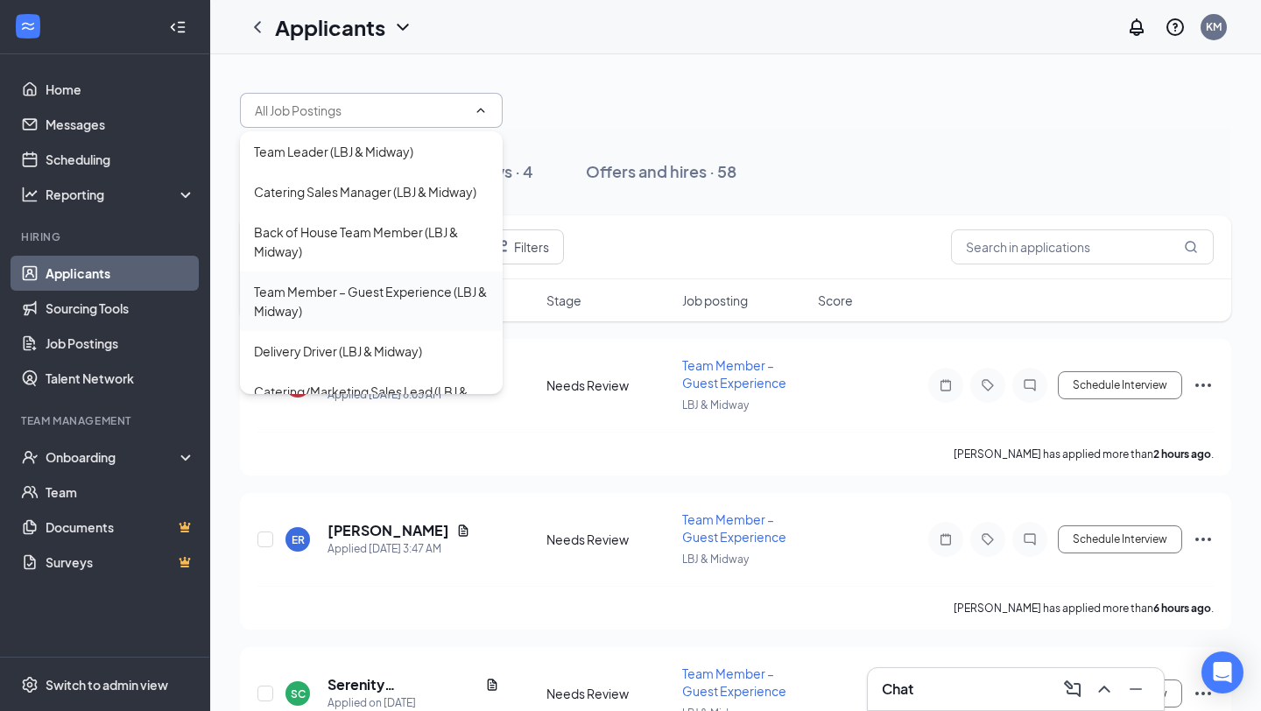
click at [396, 293] on div "Team Member – Guest Experience (LBJ & Midway)" at bounding box center [371, 301] width 235 height 39
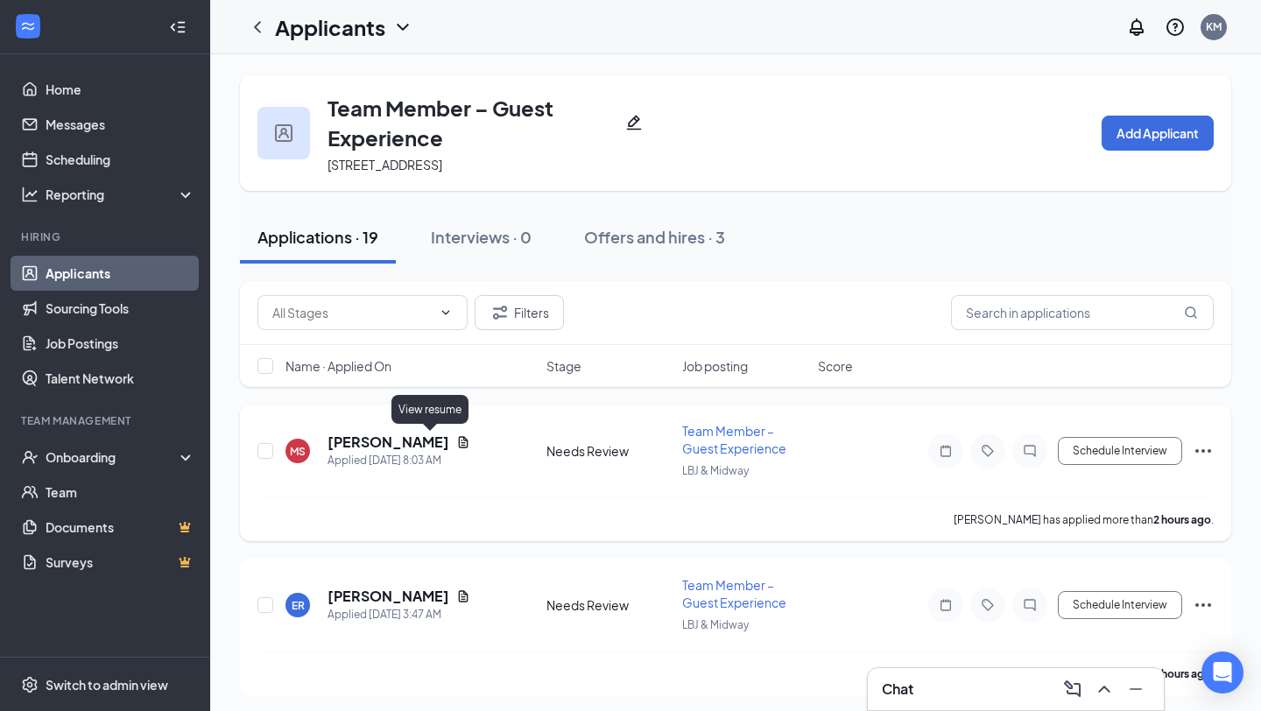
click at [459, 442] on icon "Document" at bounding box center [464, 441] width 10 height 11
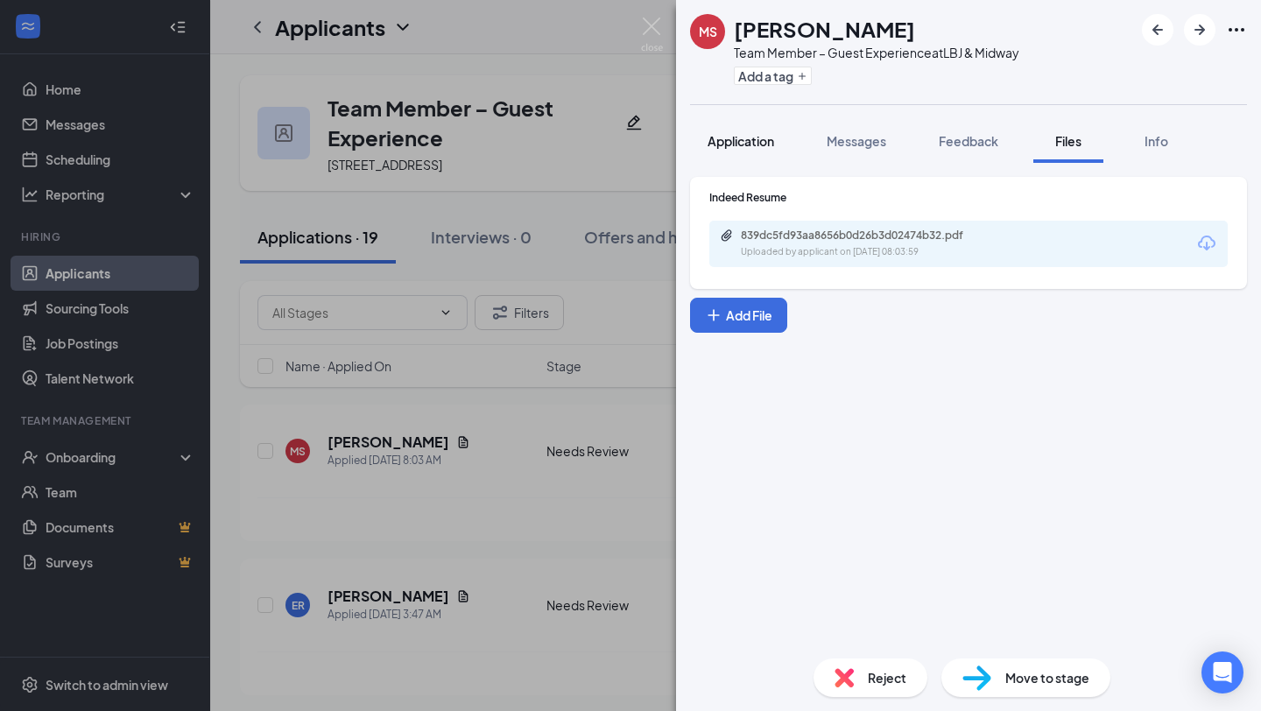
click at [744, 137] on span "Application" at bounding box center [741, 141] width 67 height 16
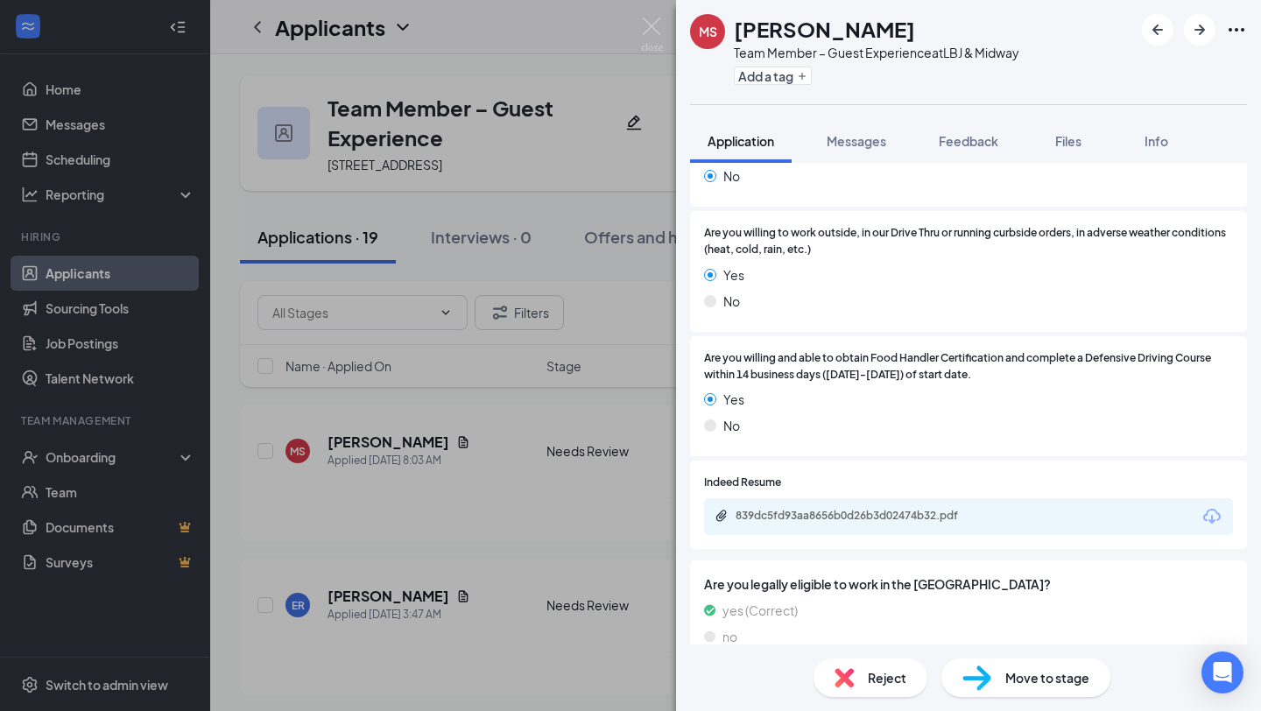
scroll to position [1005, 0]
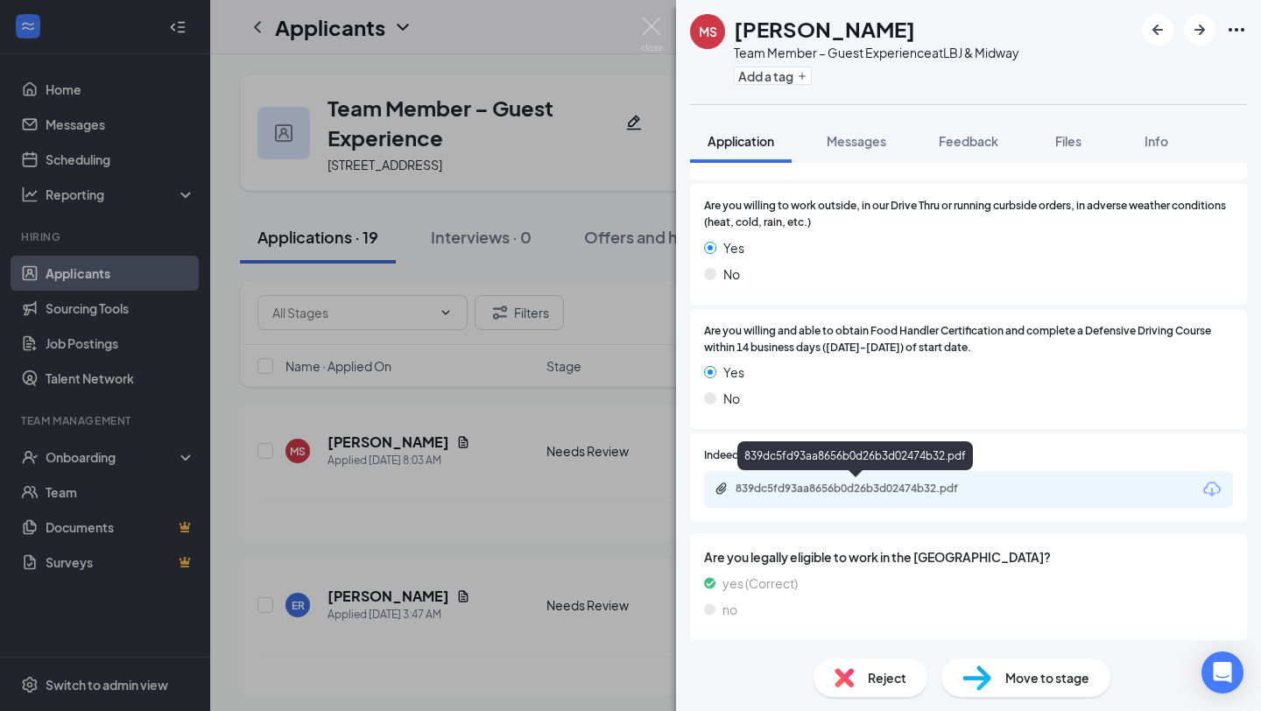
click at [853, 491] on div "839dc5fd93aa8656b0d26b3d02474b32.pdf" at bounding box center [858, 489] width 245 height 14
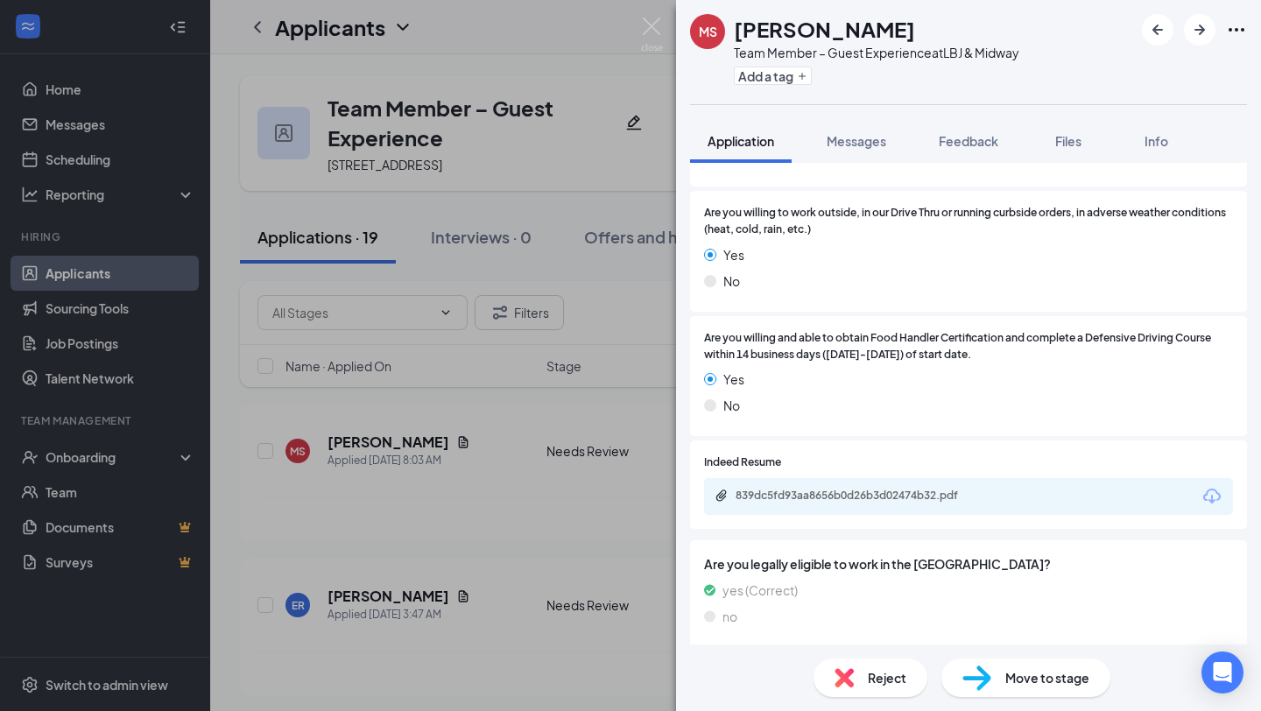
click at [868, 673] on span "Reject" at bounding box center [887, 677] width 39 height 19
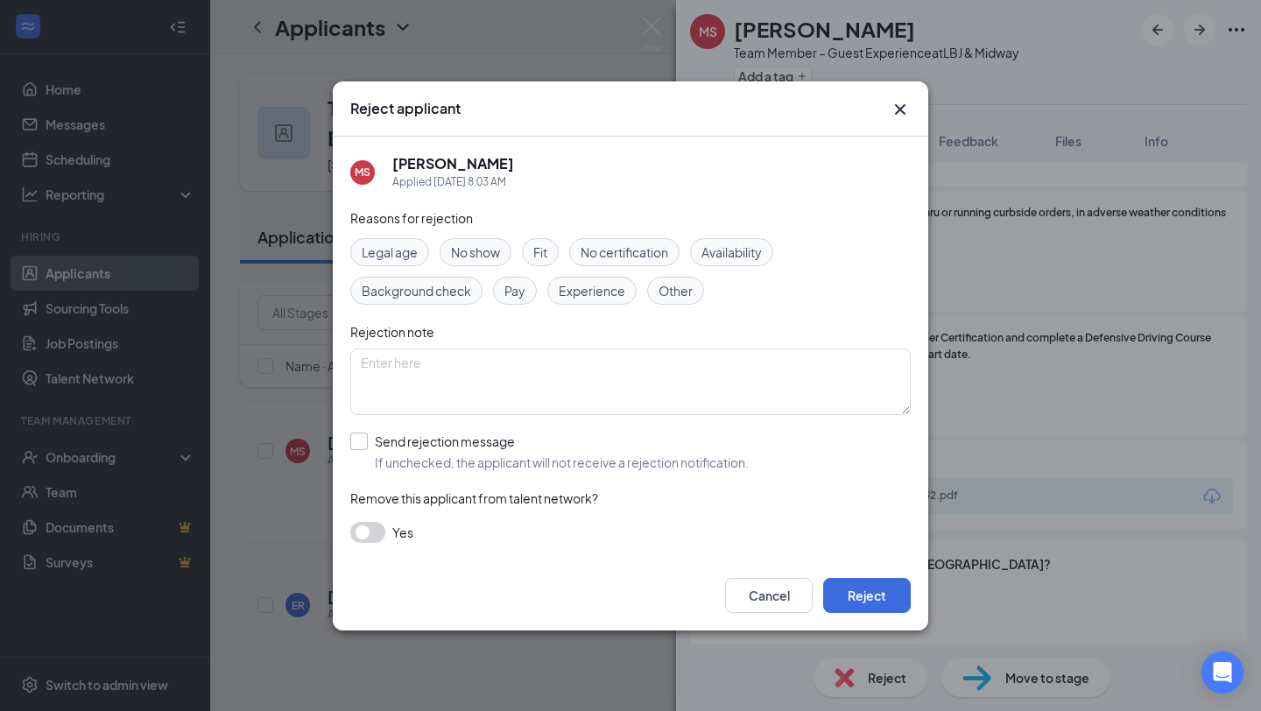
click at [443, 435] on input "Send rejection message If unchecked, the applicant will not receive a rejection…" at bounding box center [549, 452] width 398 height 39
checkbox input "true"
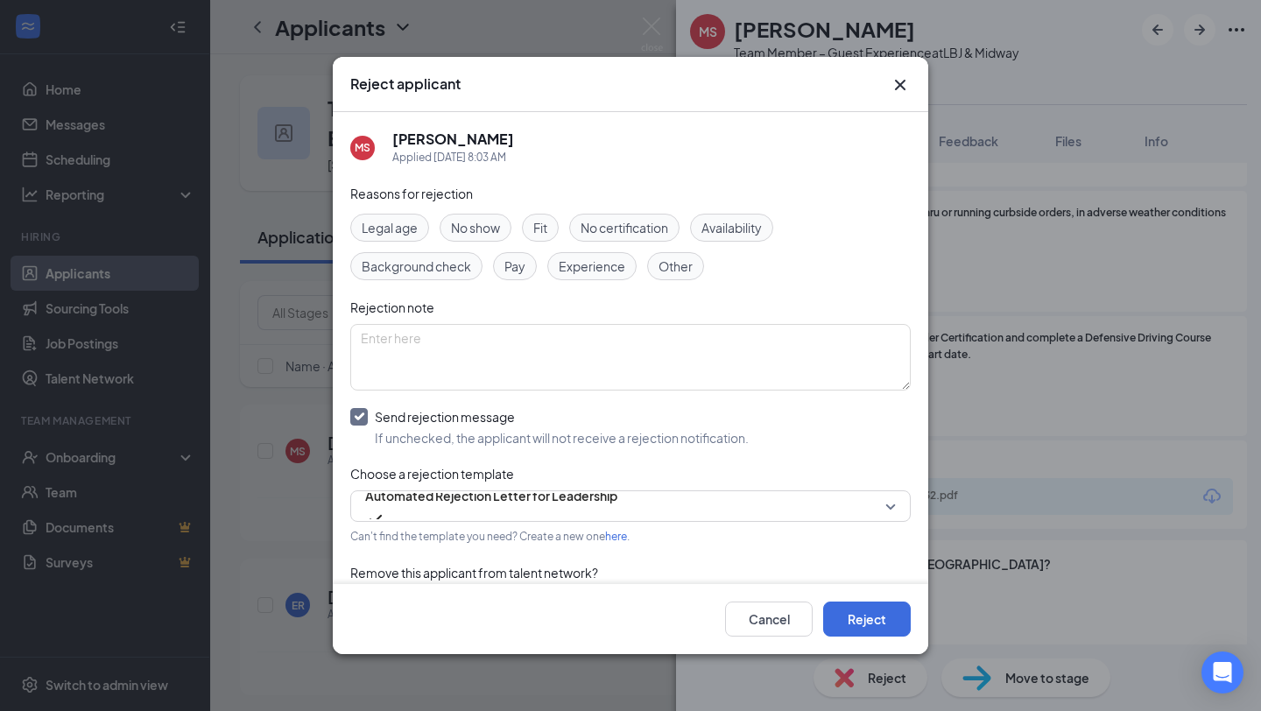
click at [878, 641] on div "Cancel Reject" at bounding box center [631, 619] width 596 height 70
click at [864, 617] on button "Reject" at bounding box center [867, 619] width 88 height 35
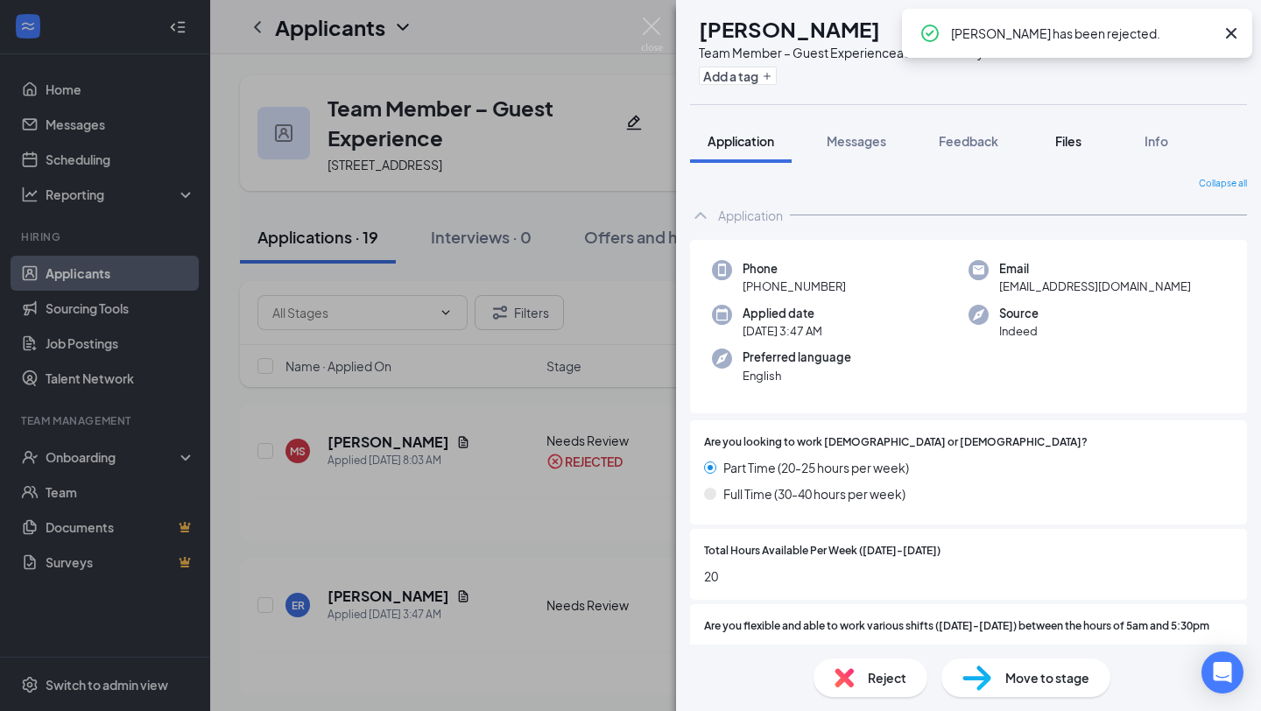
click at [1068, 141] on span "Files" at bounding box center [1068, 141] width 26 height 16
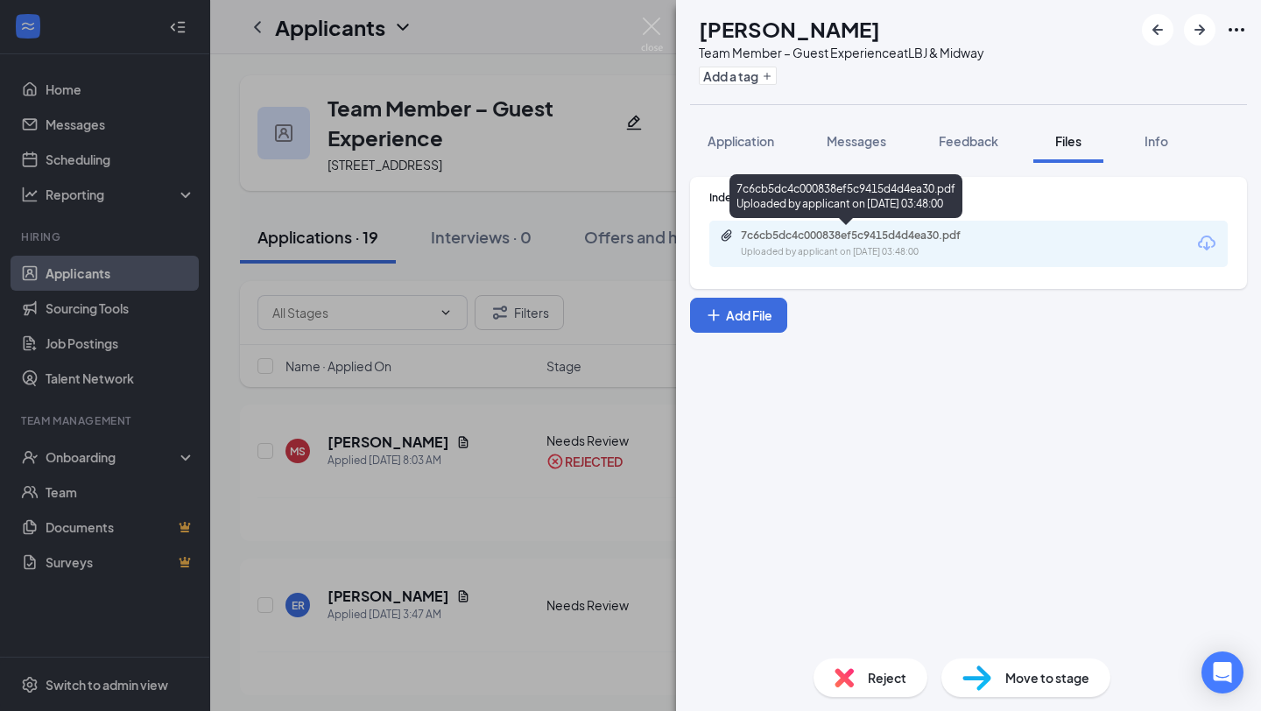
click at [789, 237] on div "7c6cb5dc4c000838ef5c9415d4d4ea30.pdf" at bounding box center [863, 236] width 245 height 14
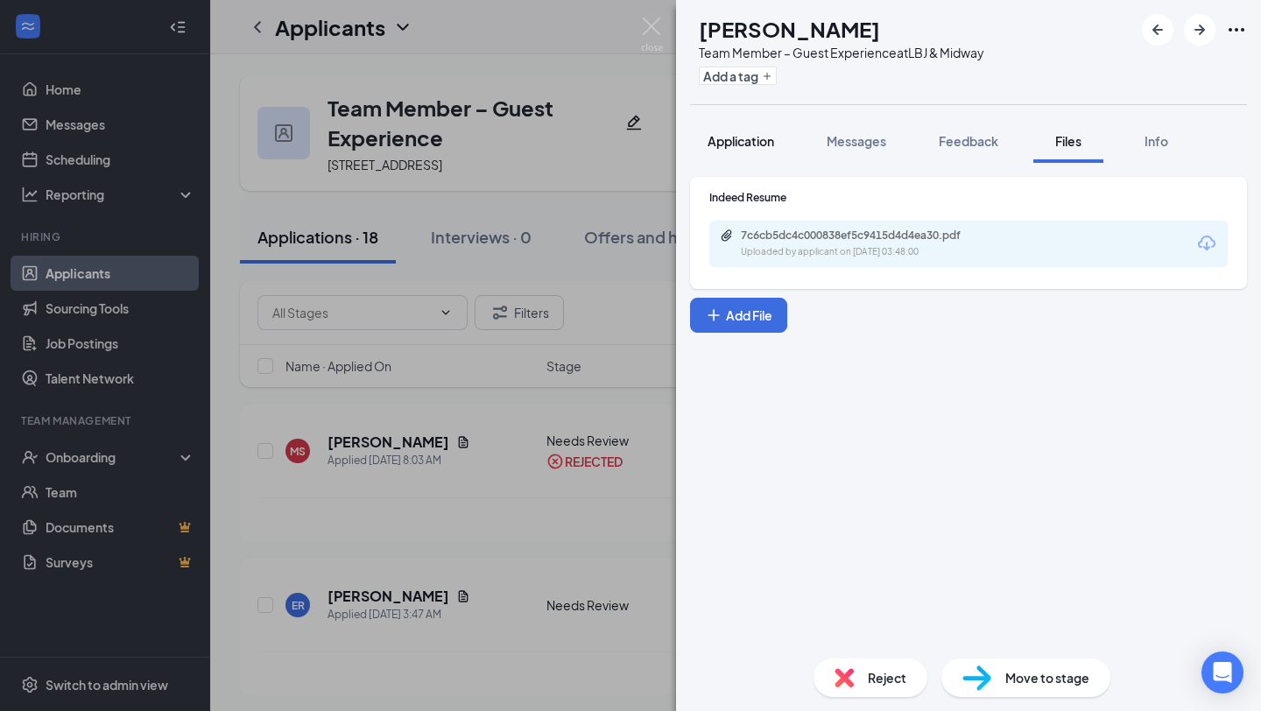
click at [746, 134] on span "Application" at bounding box center [741, 141] width 67 height 16
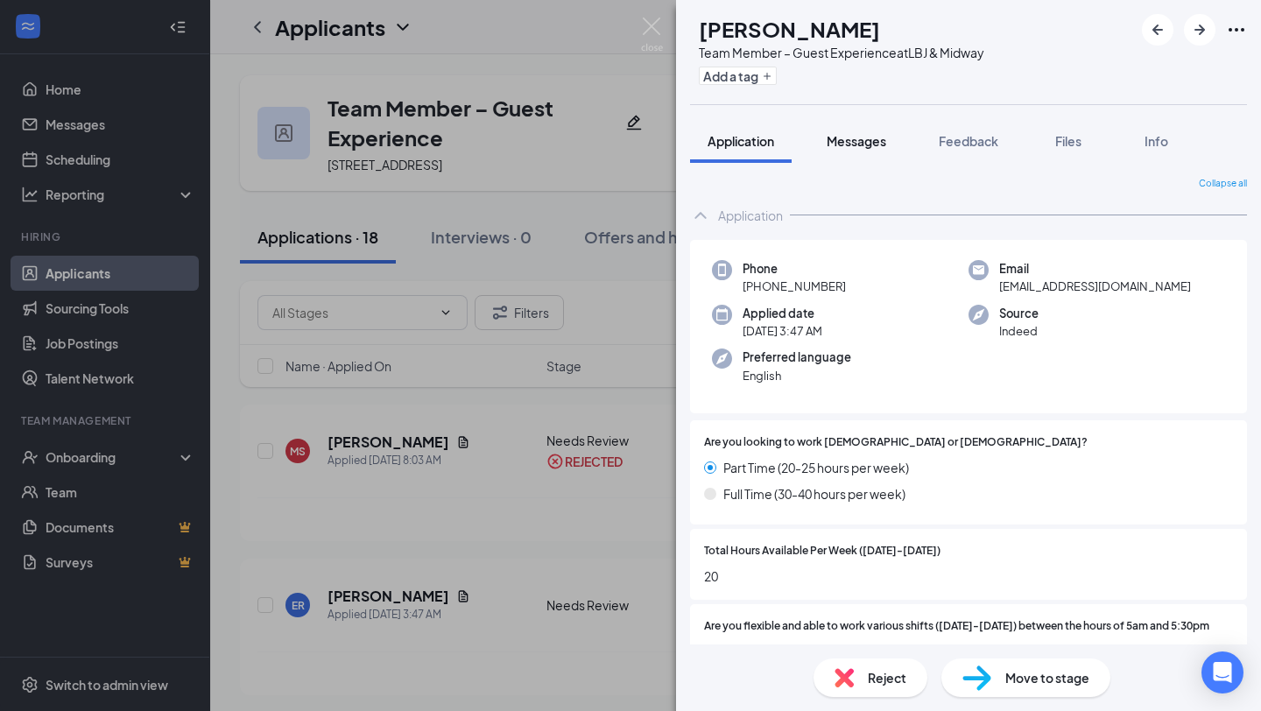
click at [864, 148] on div "Messages" at bounding box center [857, 141] width 60 height 18
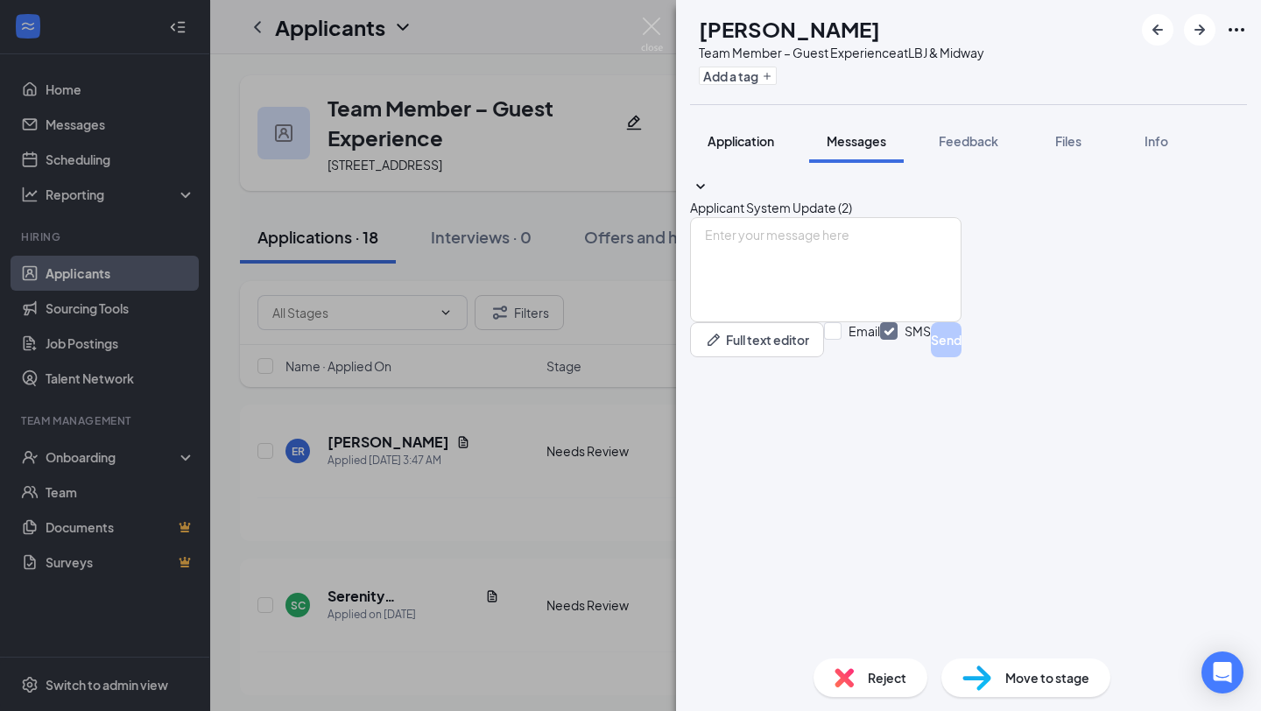
click at [762, 139] on span "Application" at bounding box center [741, 141] width 67 height 16
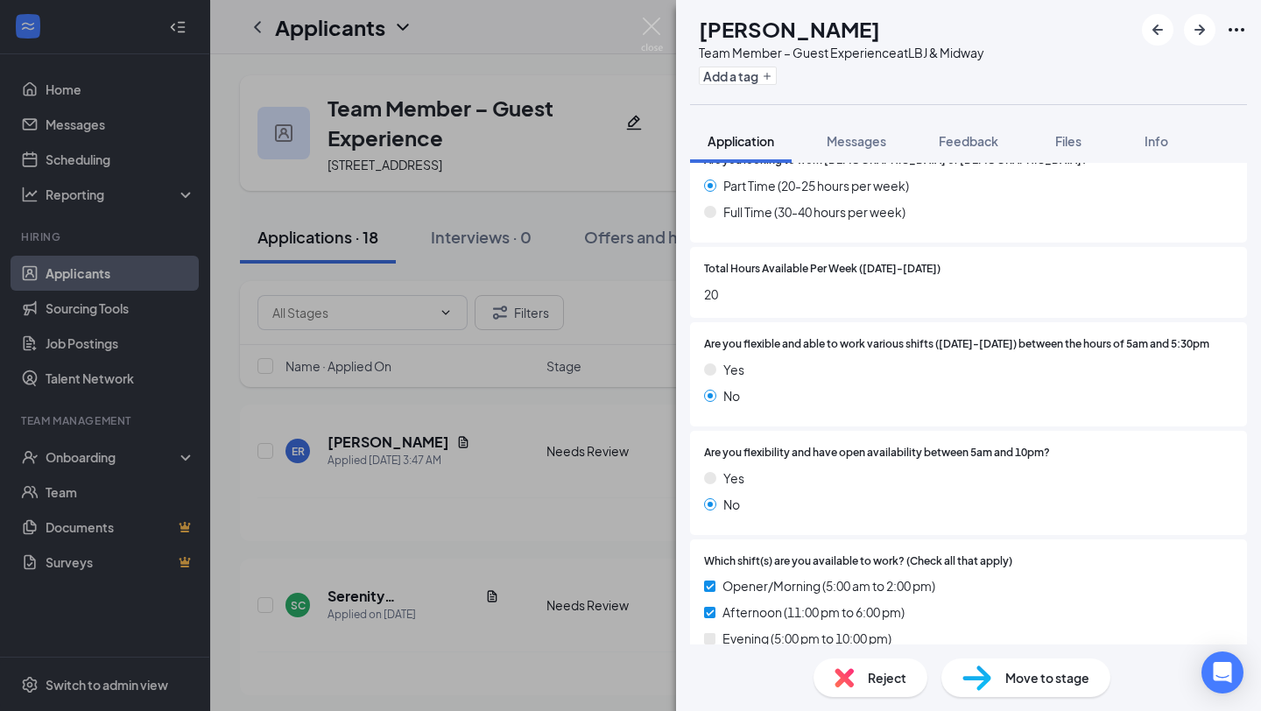
scroll to position [290, 0]
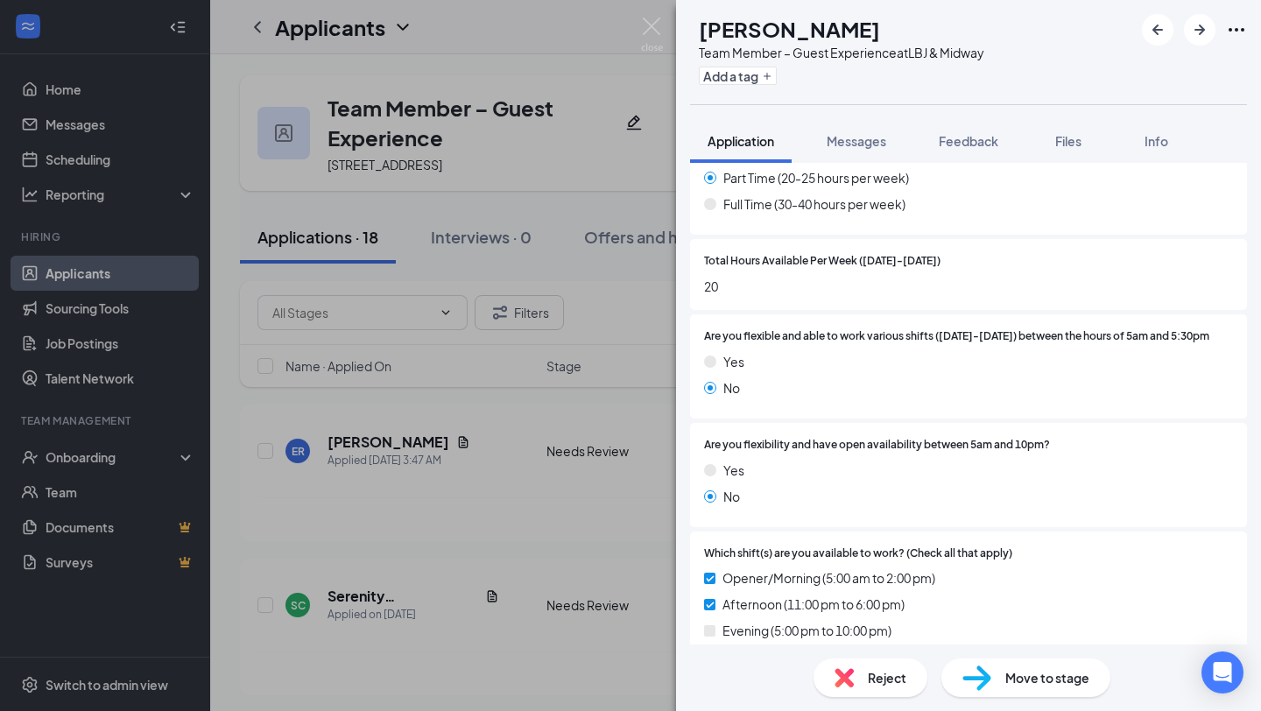
click at [894, 653] on div "Reject Move to stage" at bounding box center [968, 678] width 585 height 67
click at [1084, 143] on div "Files" at bounding box center [1068, 141] width 35 height 18
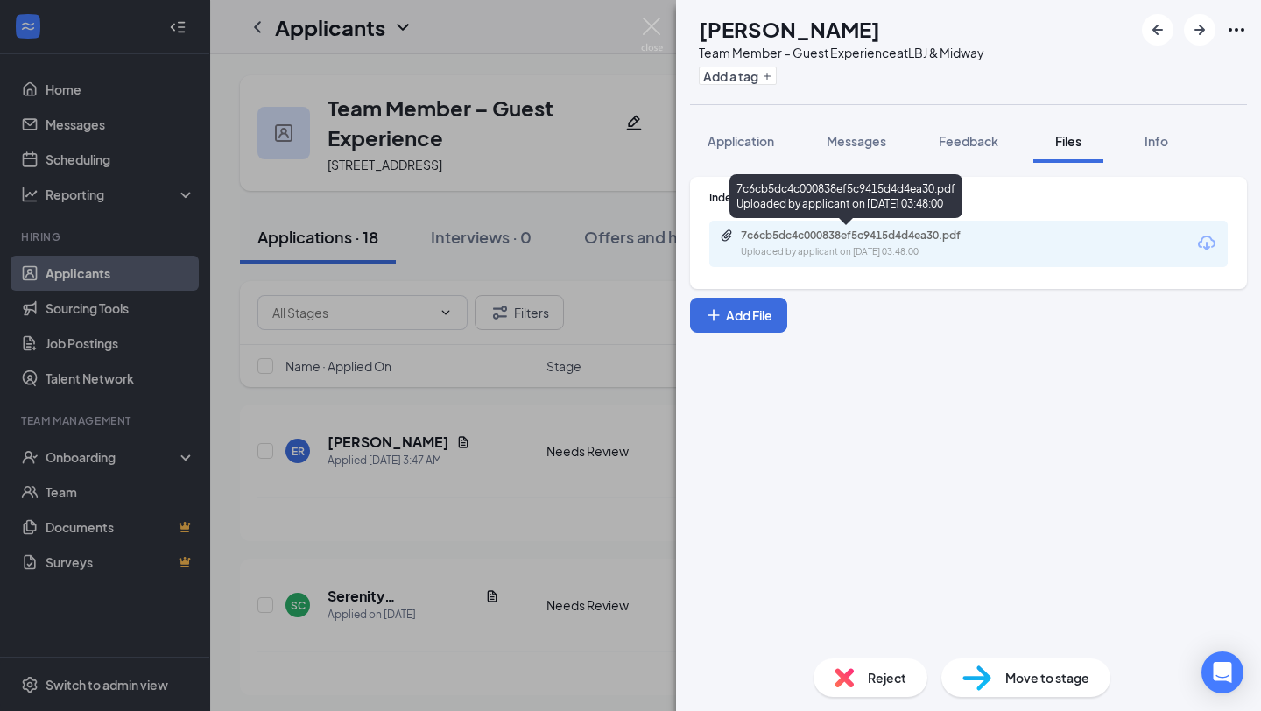
click at [782, 231] on div "7c6cb5dc4c000838ef5c9415d4d4ea30.pdf" at bounding box center [863, 236] width 245 height 14
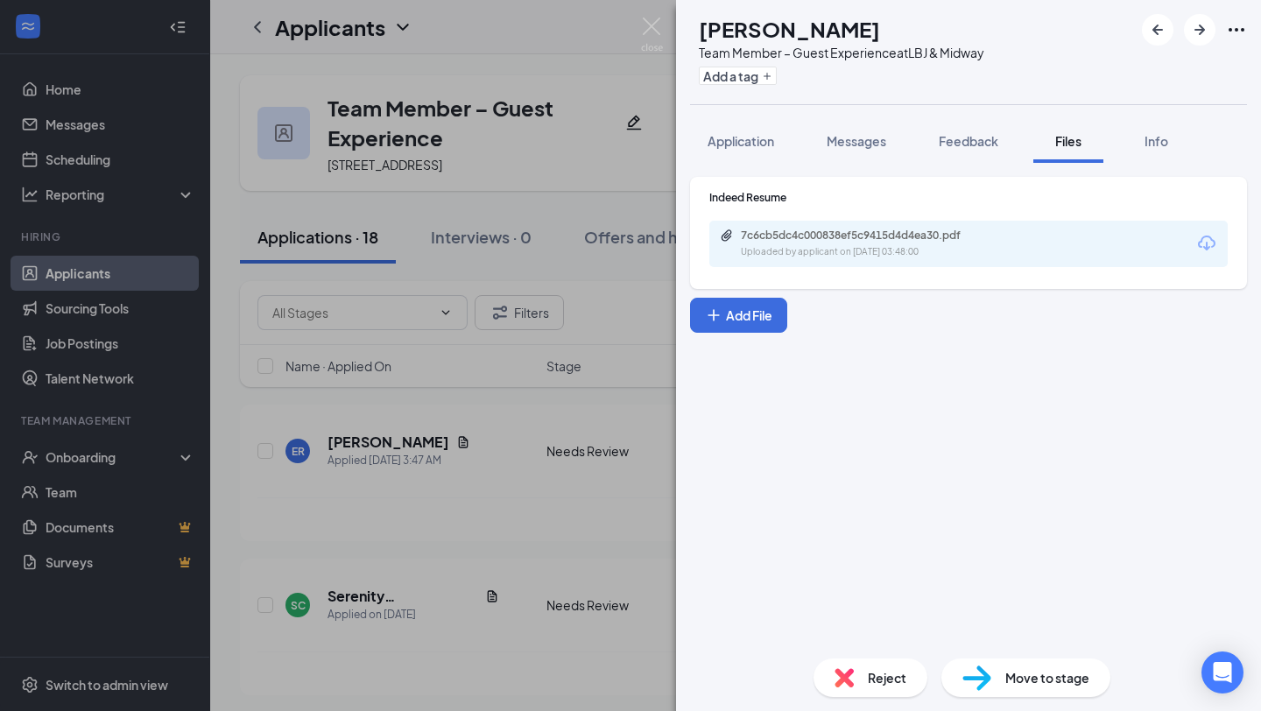
click at [842, 680] on img at bounding box center [844, 677] width 19 height 19
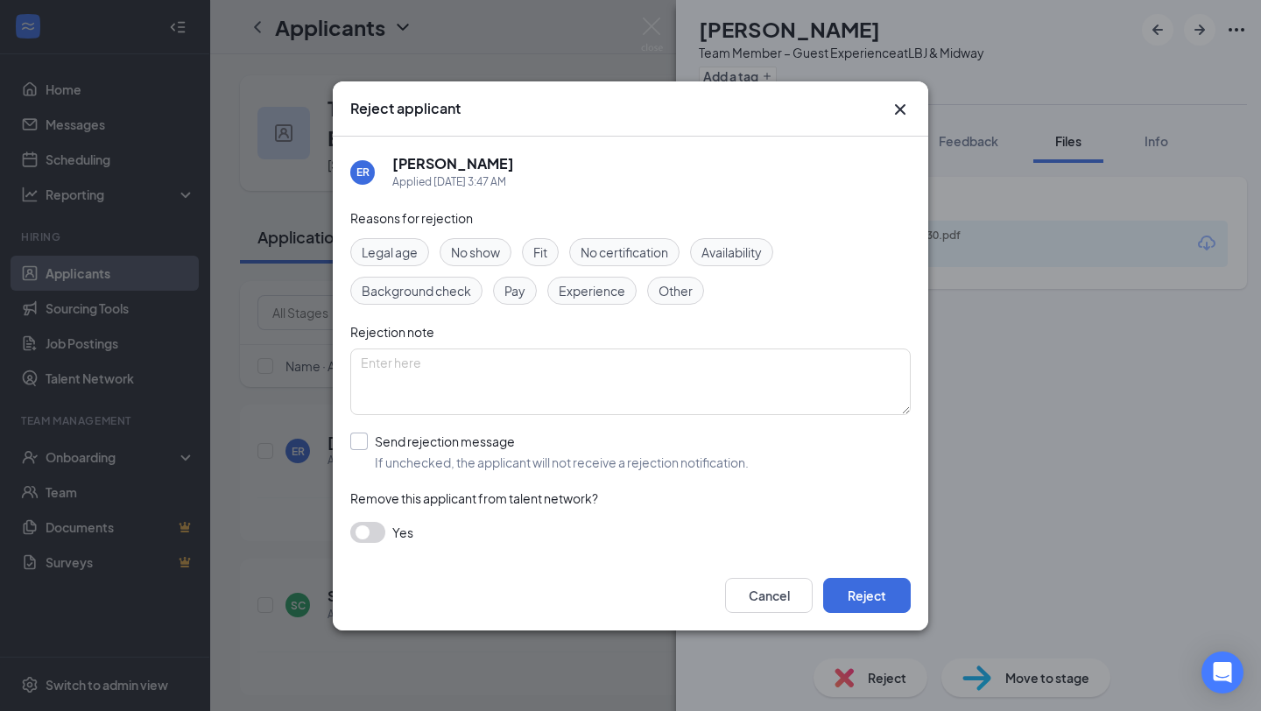
click at [505, 461] on input "Send rejection message If unchecked, the applicant will not receive a rejection…" at bounding box center [549, 452] width 398 height 39
checkbox input "true"
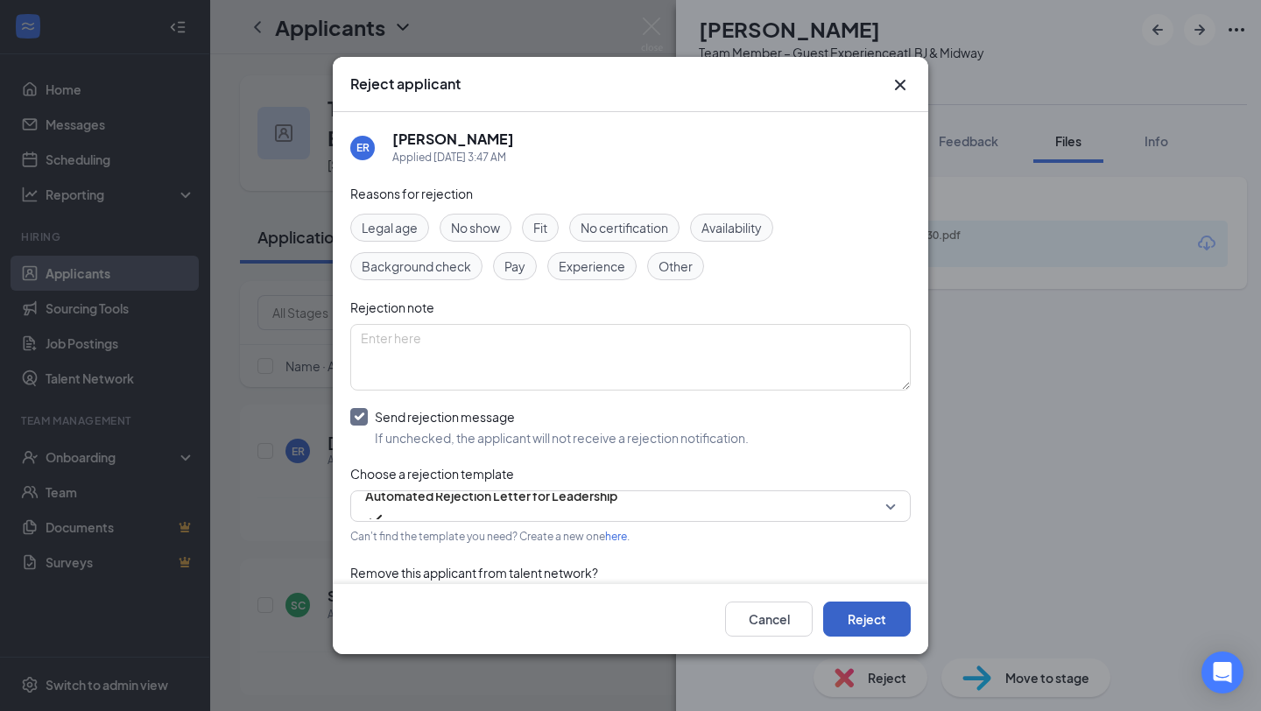
click at [861, 617] on button "Reject" at bounding box center [867, 619] width 88 height 35
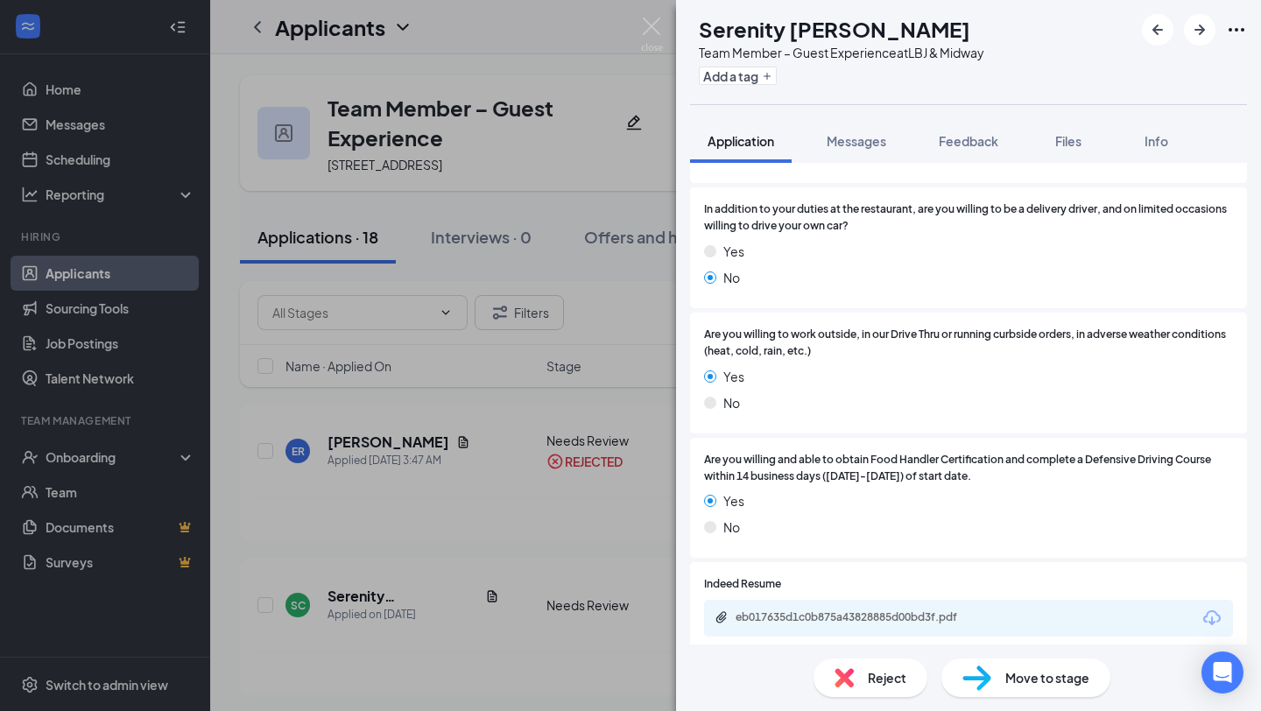
scroll to position [1005, 0]
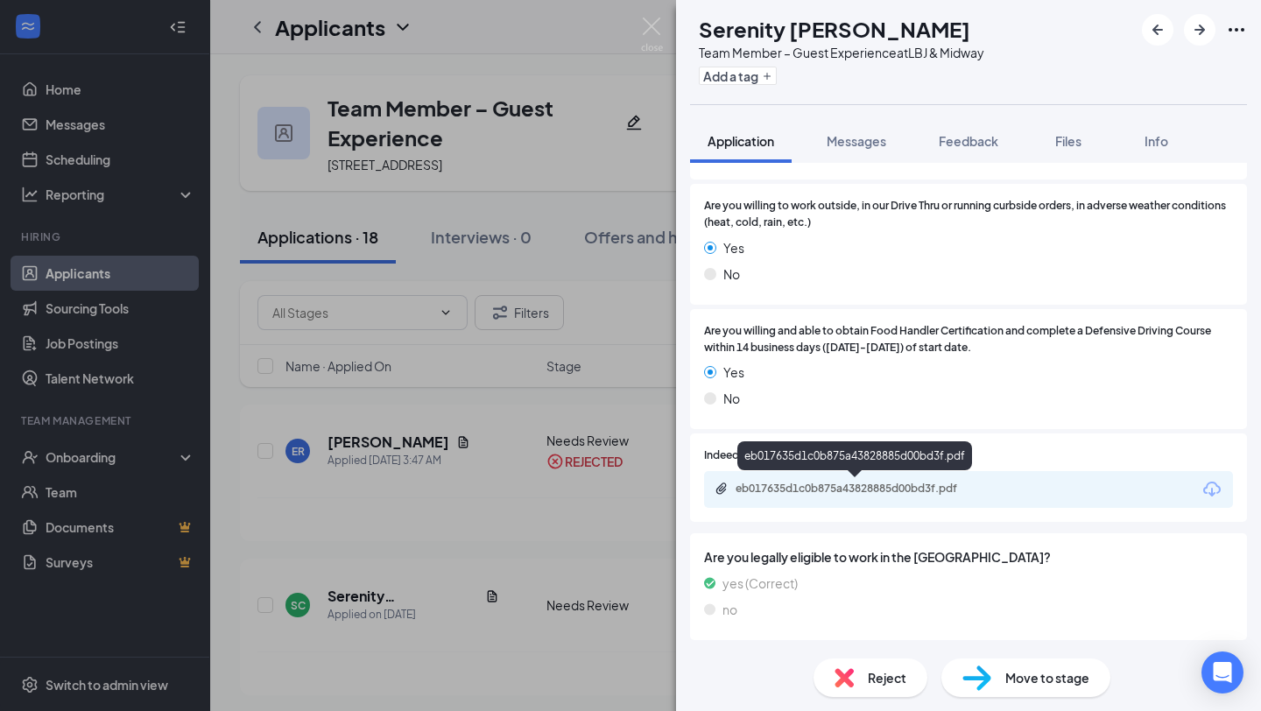
click at [831, 490] on div "eb017635d1c0b875a43828885d00bd3f.pdf" at bounding box center [858, 489] width 245 height 14
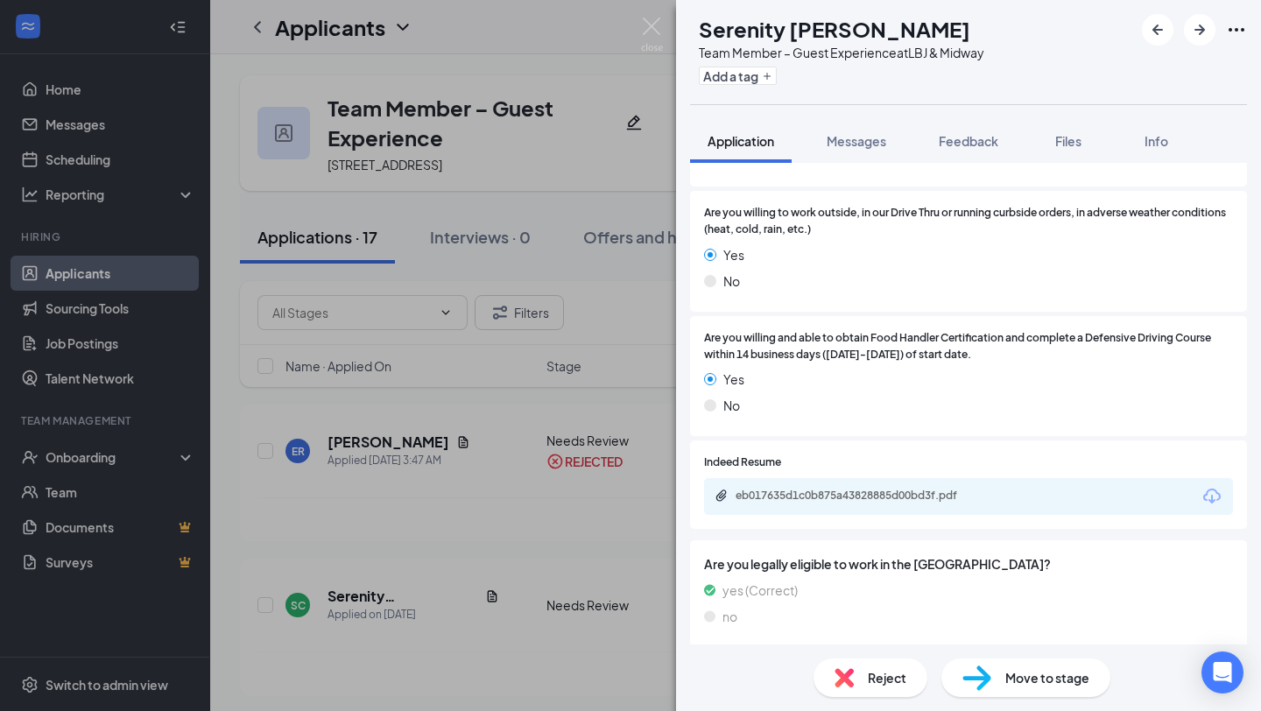
click at [980, 680] on img at bounding box center [977, 678] width 29 height 25
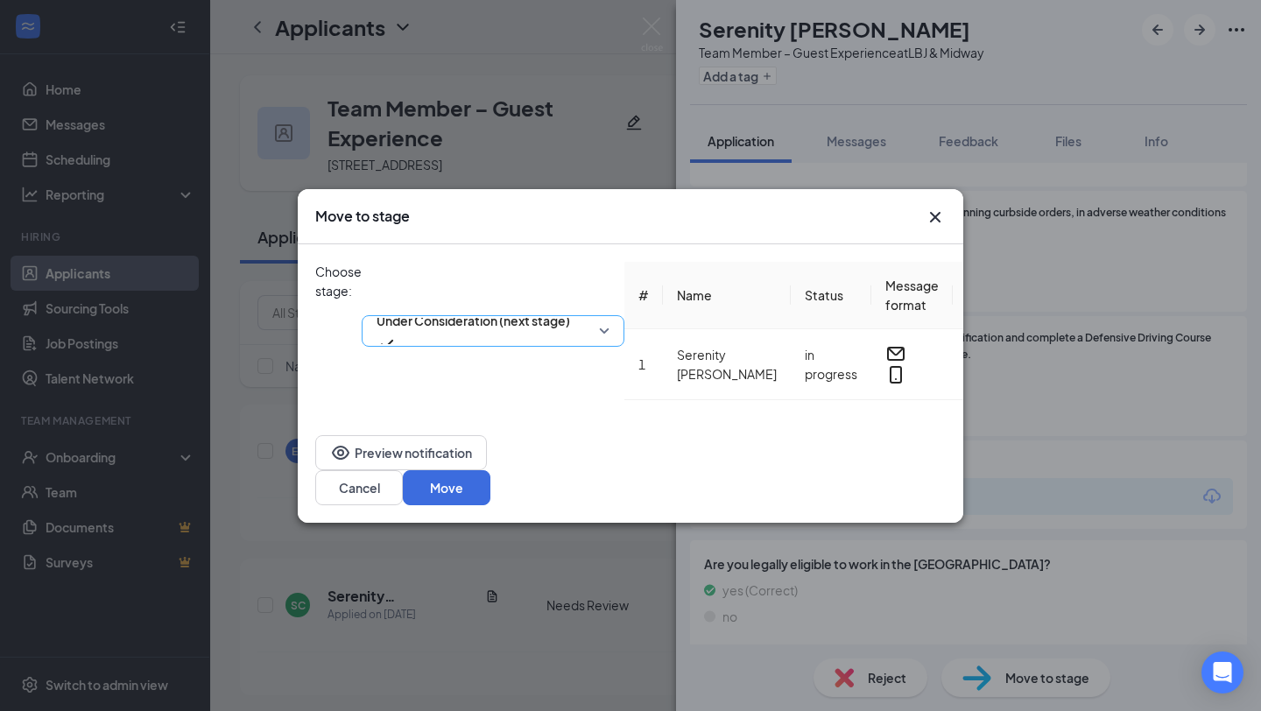
click at [610, 318] on span "Under Consideration (next stage)" at bounding box center [493, 331] width 233 height 26
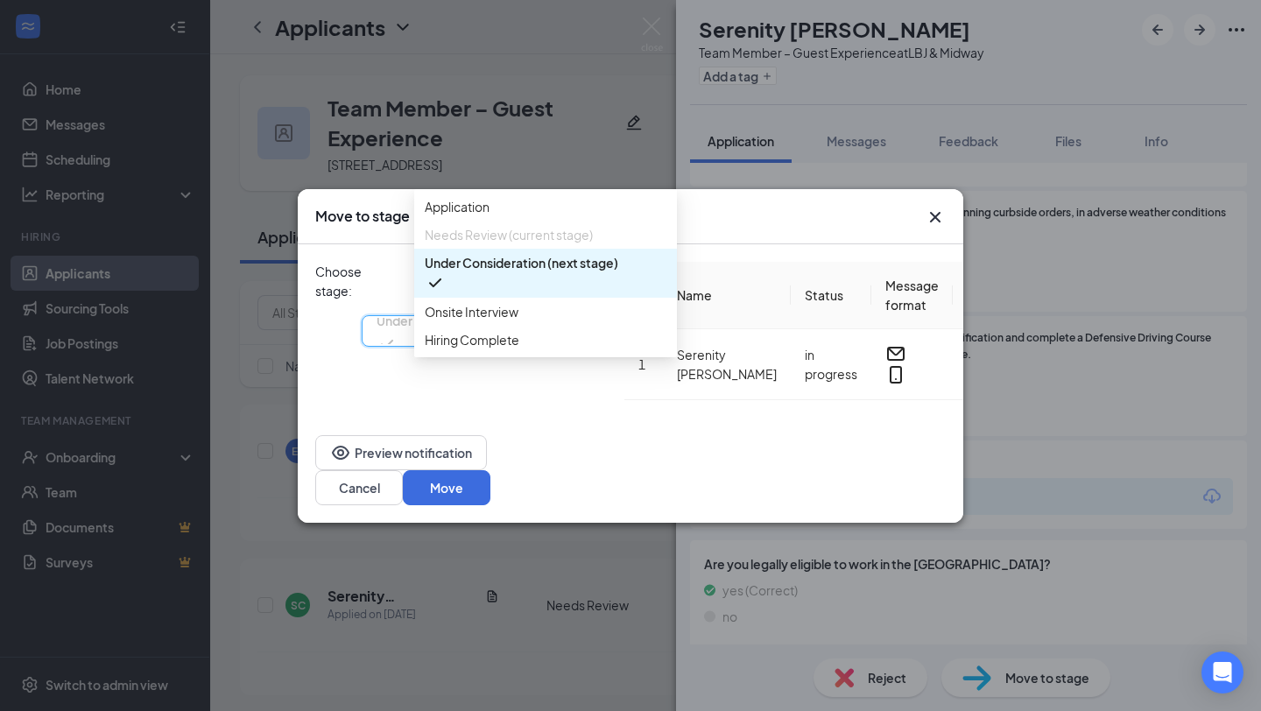
click at [610, 293] on div "Under Consideration (next stage)" at bounding box center [545, 273] width 263 height 49
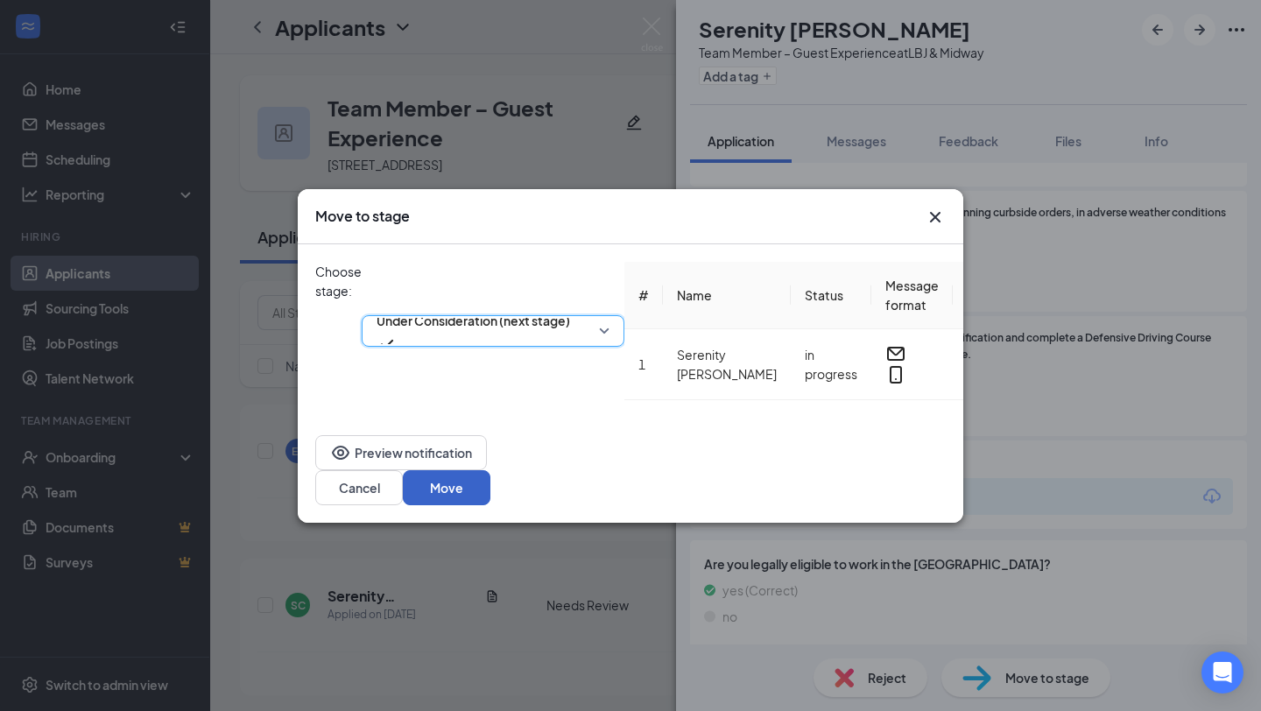
click at [490, 477] on button "Move" at bounding box center [447, 487] width 88 height 35
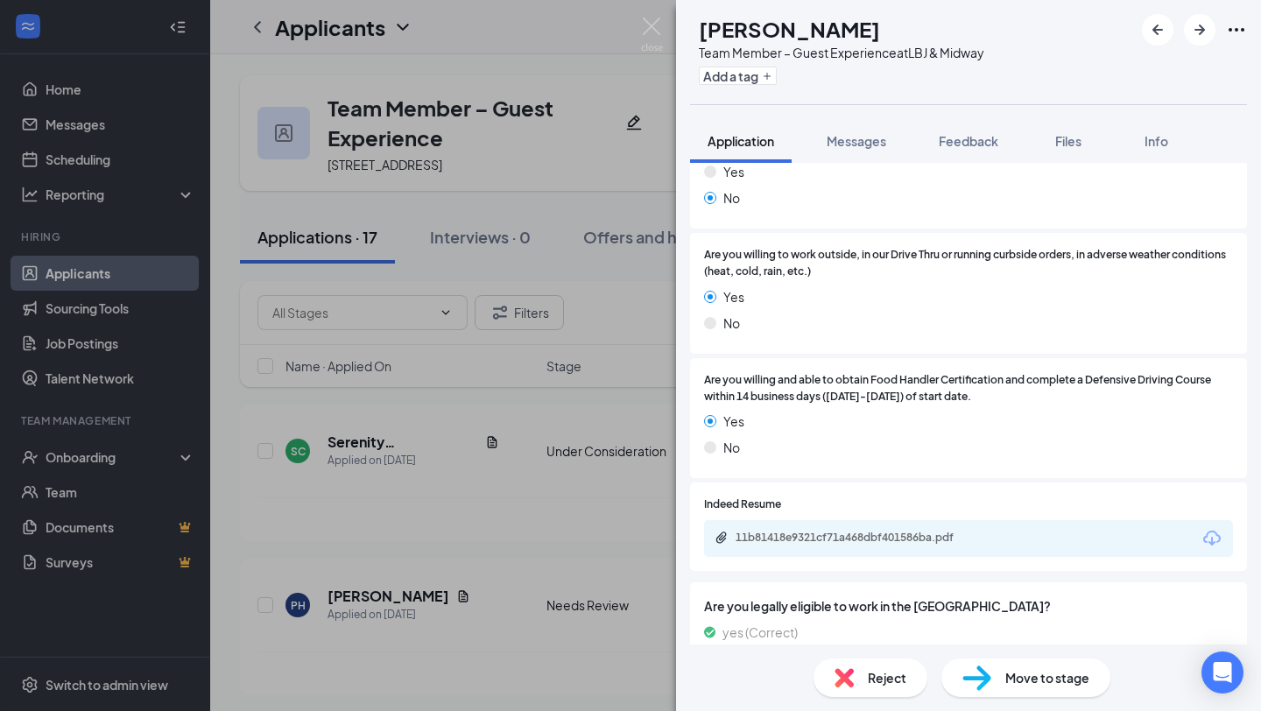
scroll to position [984, 0]
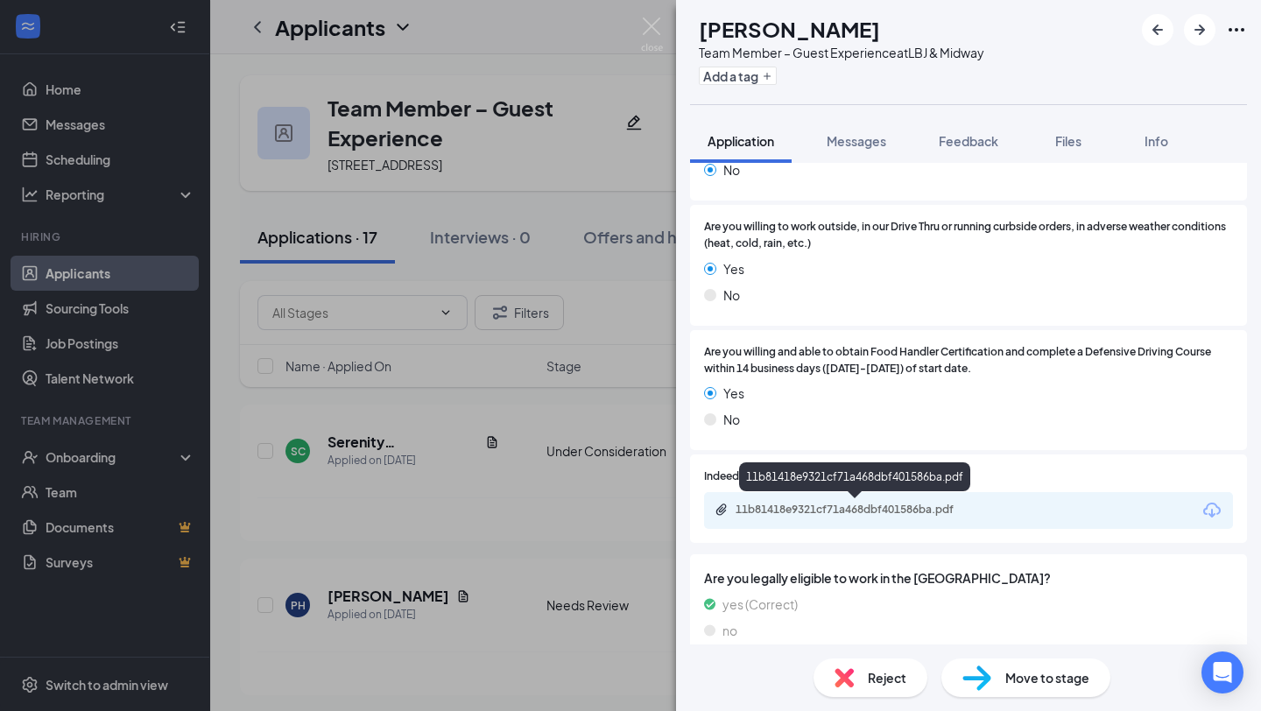
click at [849, 511] on div "11b81418e9321cf71a468dbf401586ba.pdf" at bounding box center [858, 510] width 245 height 14
click at [877, 679] on span "Reject" at bounding box center [887, 677] width 39 height 19
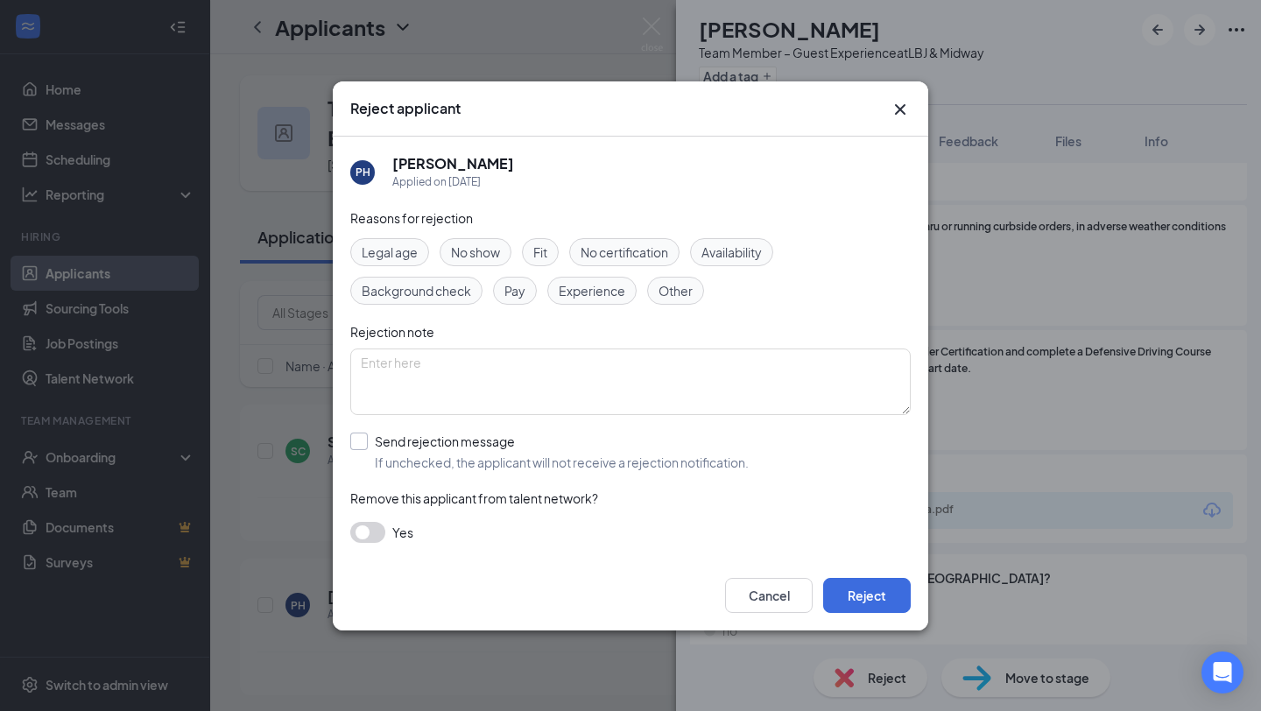
click at [449, 462] on input "Send rejection message If unchecked, the applicant will not receive a rejection…" at bounding box center [549, 452] width 398 height 39
checkbox input "true"
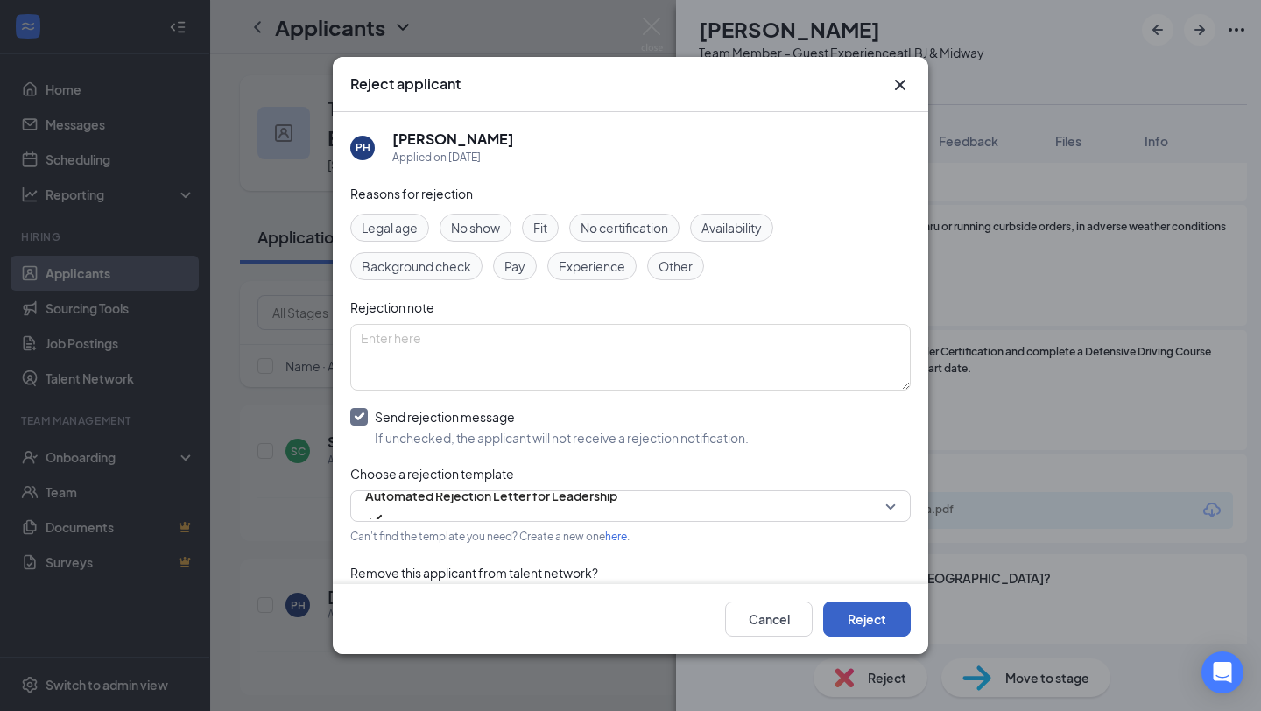
click at [848, 624] on button "Reject" at bounding box center [867, 619] width 88 height 35
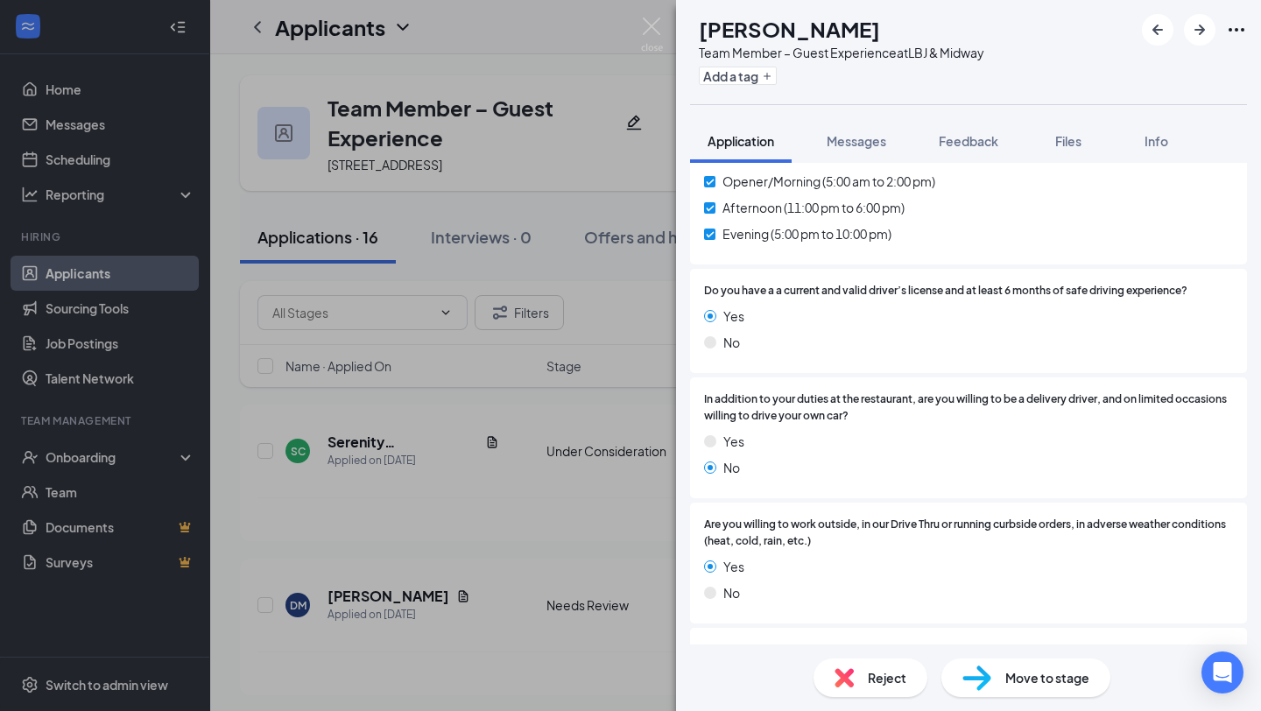
scroll to position [689, 0]
